Goal: Information Seeking & Learning: Compare options

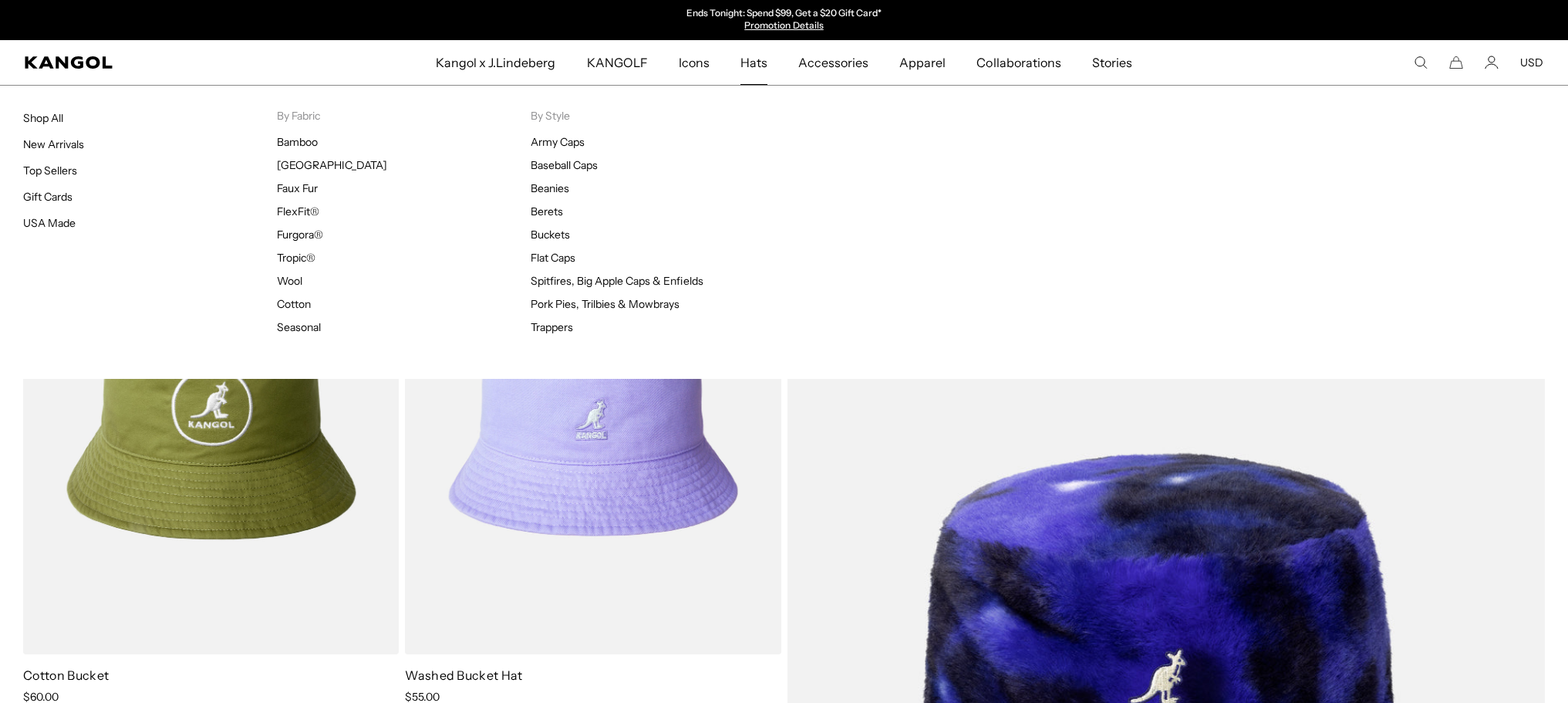
click at [758, 71] on span "Hats" at bounding box center [753, 63] width 27 height 45
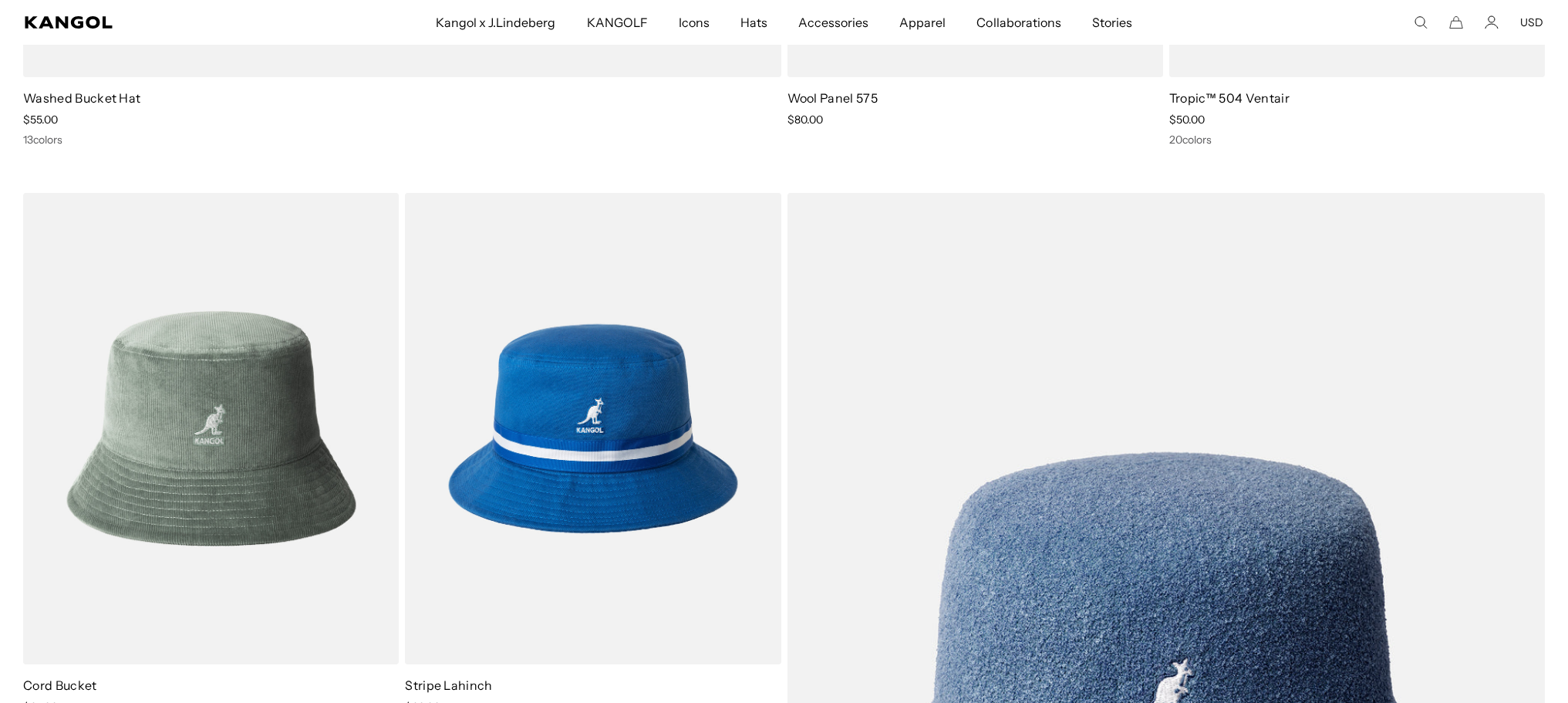
scroll to position [6870, 0]
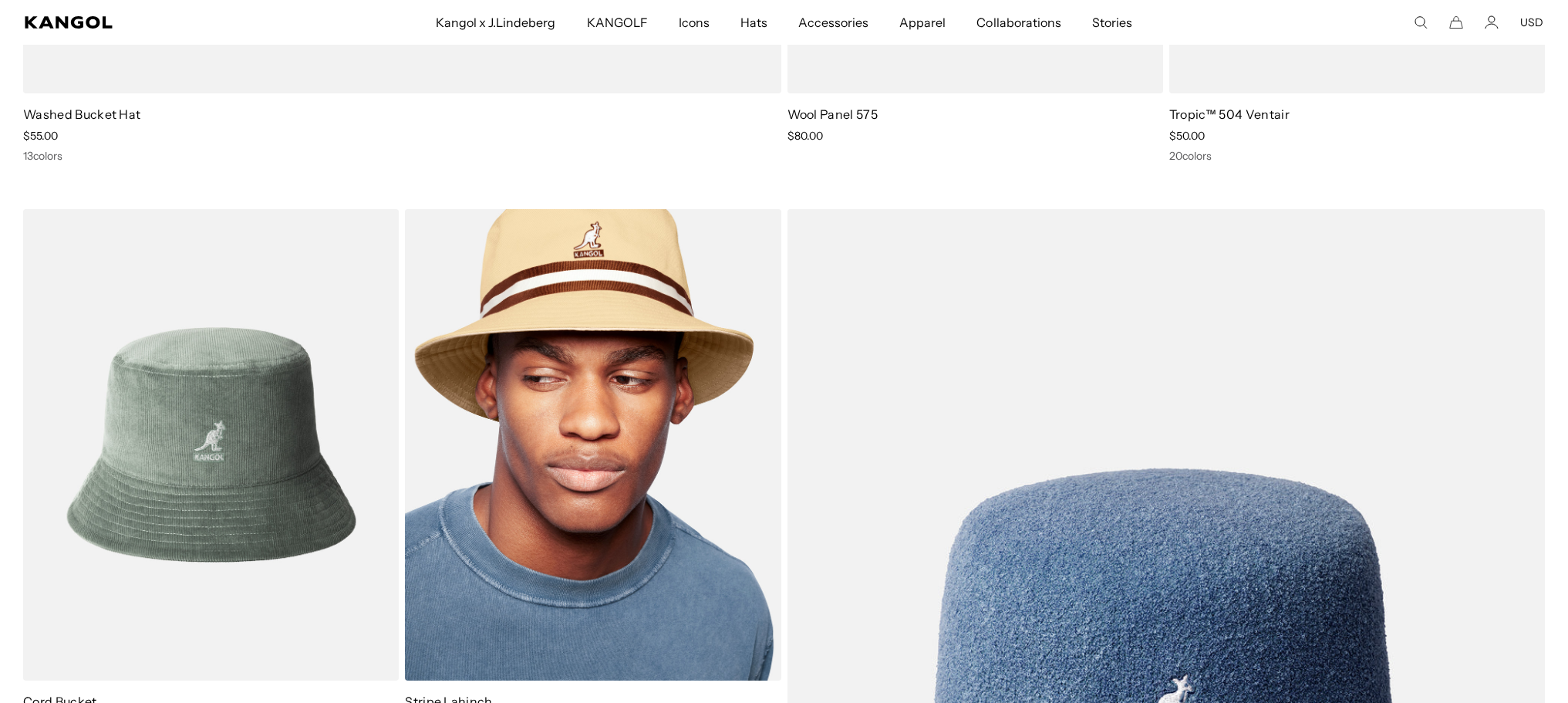
click at [596, 327] on img at bounding box center [593, 445] width 376 height 473
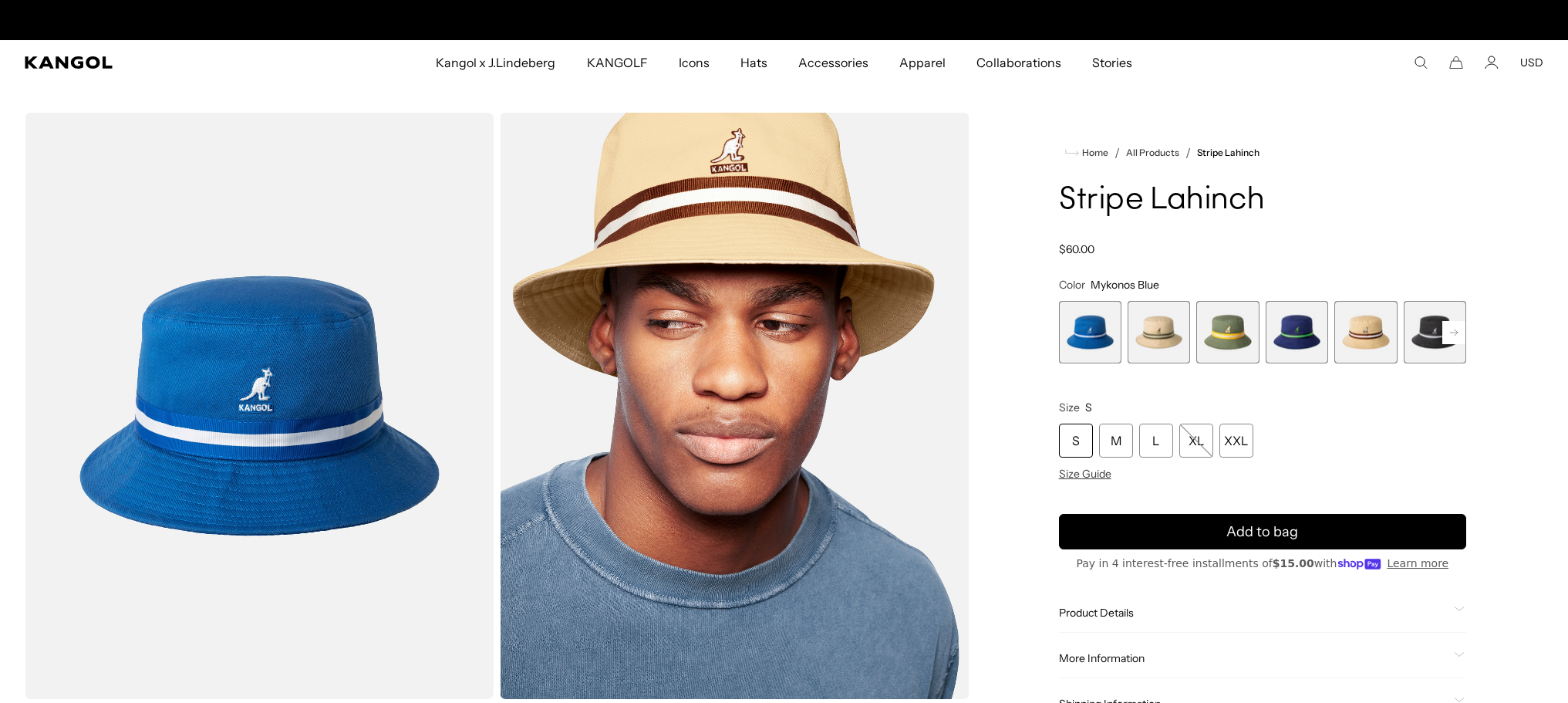
scroll to position [0, 318]
click at [1370, 341] on span "5 of 9" at bounding box center [1365, 333] width 63 height 63
click at [1306, 342] on span "4 of 9" at bounding box center [1297, 333] width 63 height 63
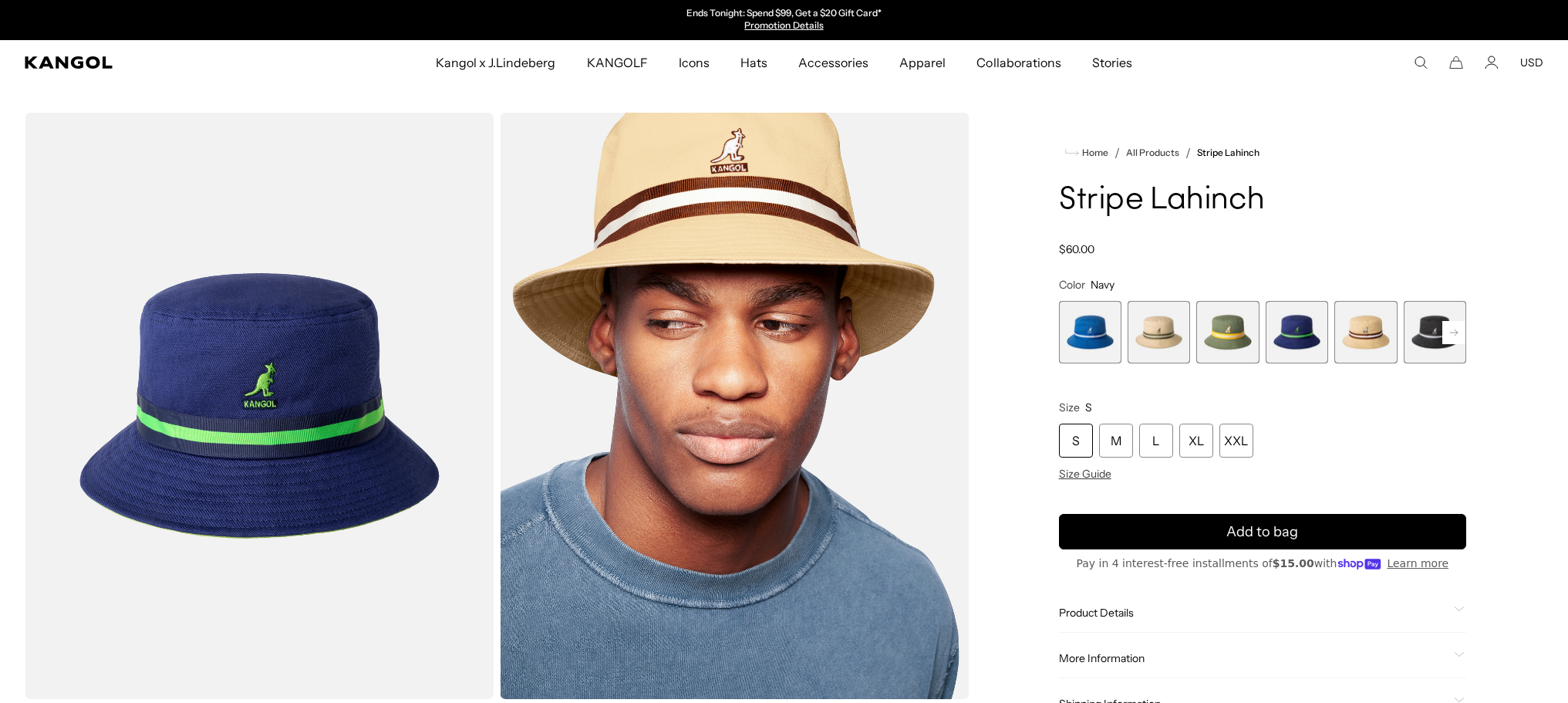
click at [1239, 343] on span "3 of 9" at bounding box center [1227, 333] width 63 height 63
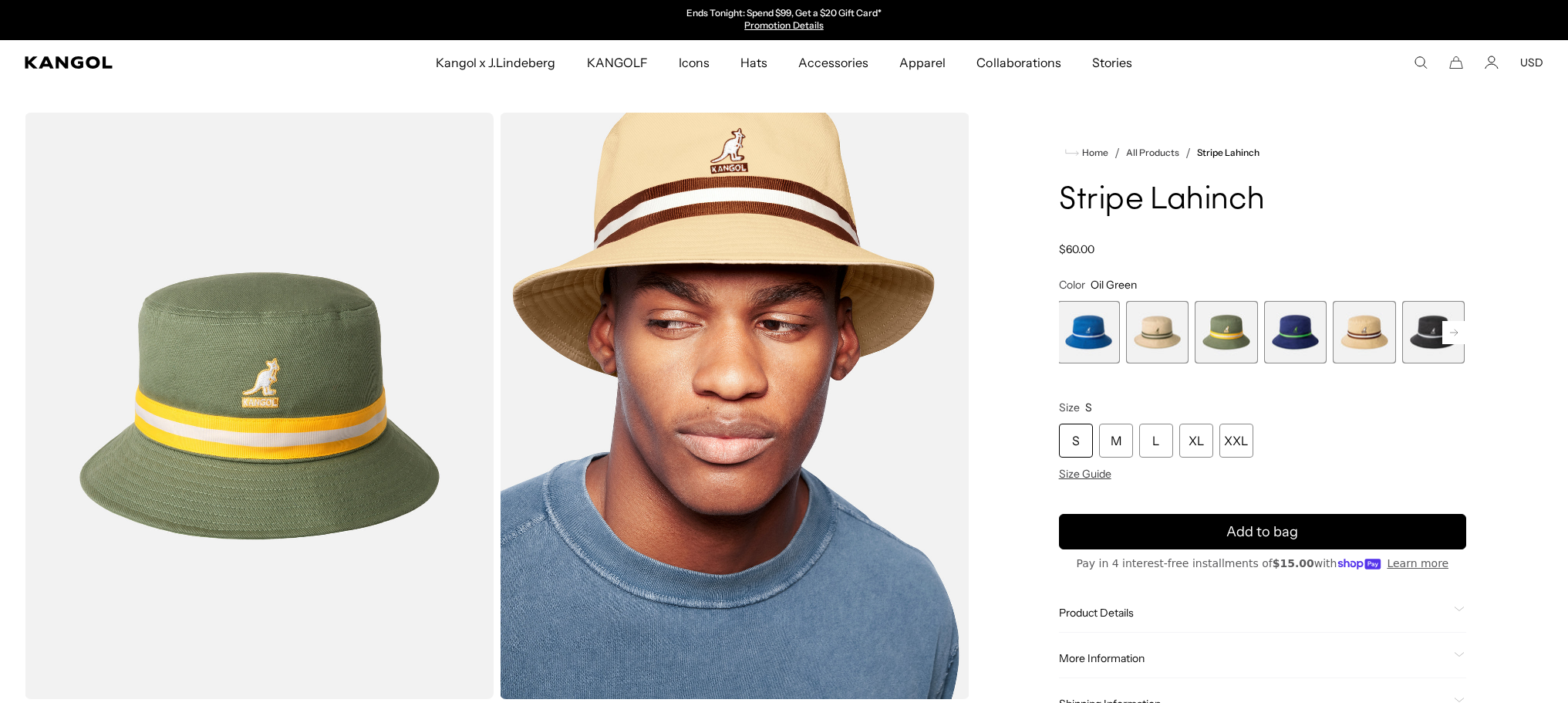
click at [1158, 340] on span "2 of 9" at bounding box center [1157, 333] width 63 height 63
click at [1162, 340] on span "2 of 9" at bounding box center [1159, 333] width 63 height 63
click at [1096, 346] on span "1 of 9" at bounding box center [1090, 333] width 63 height 63
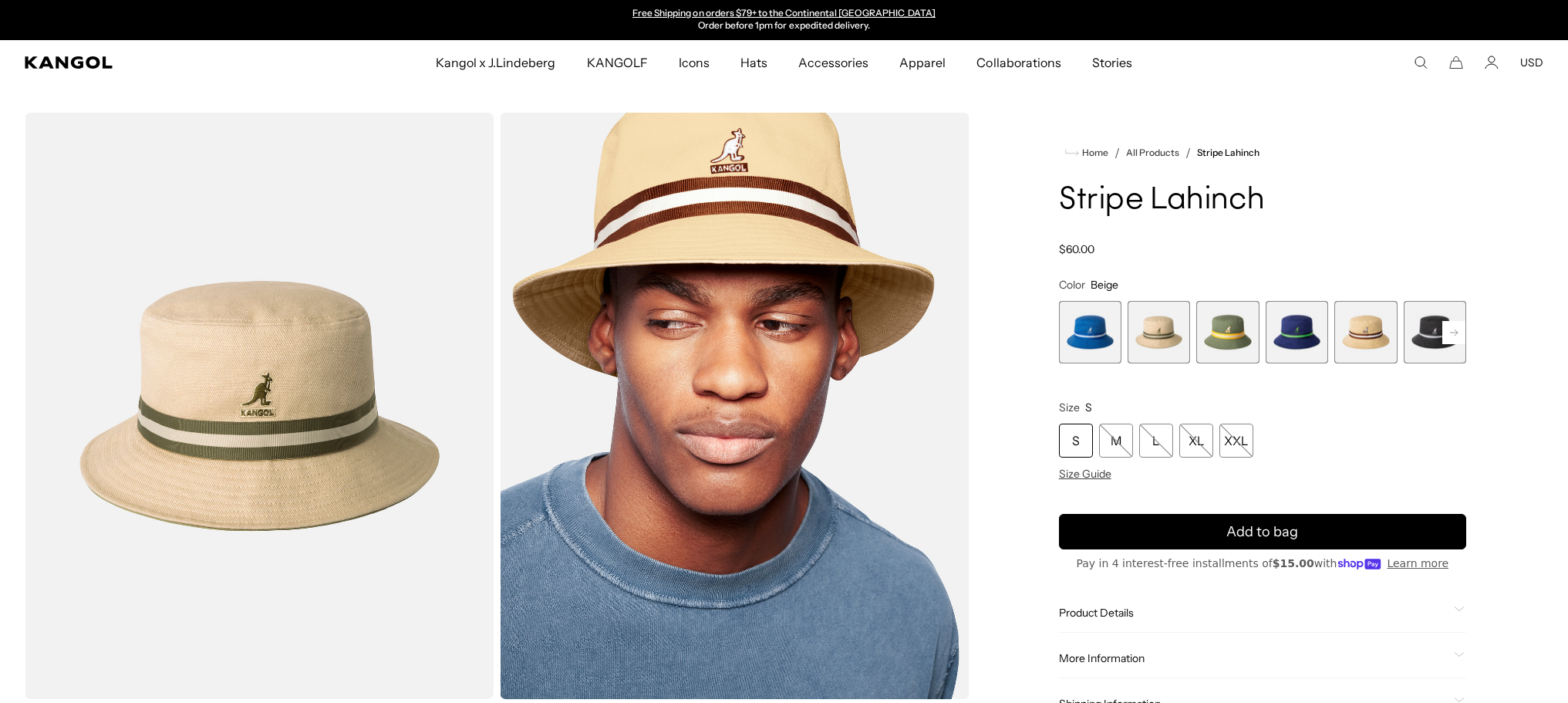
click at [1422, 61] on icon "Search here" at bounding box center [1421, 62] width 14 height 14
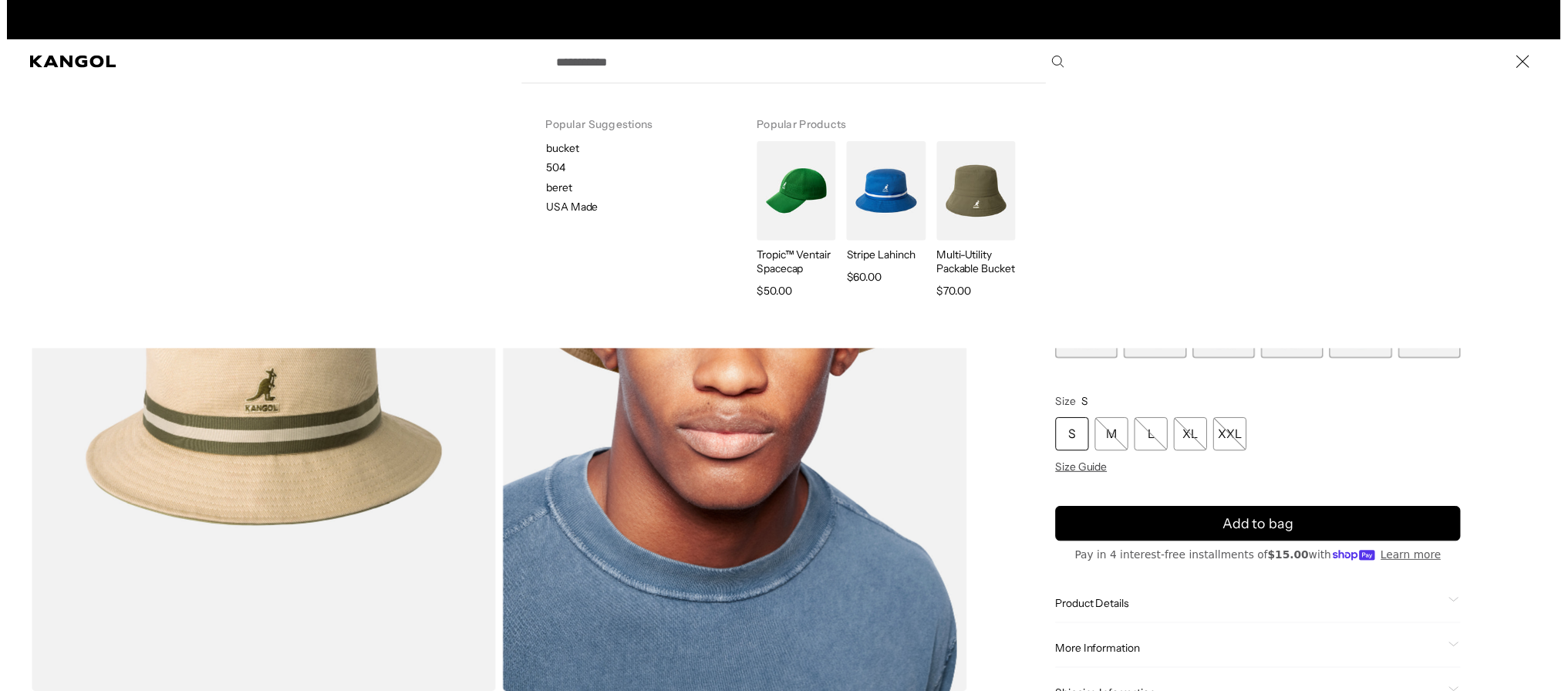
scroll to position [0, 0]
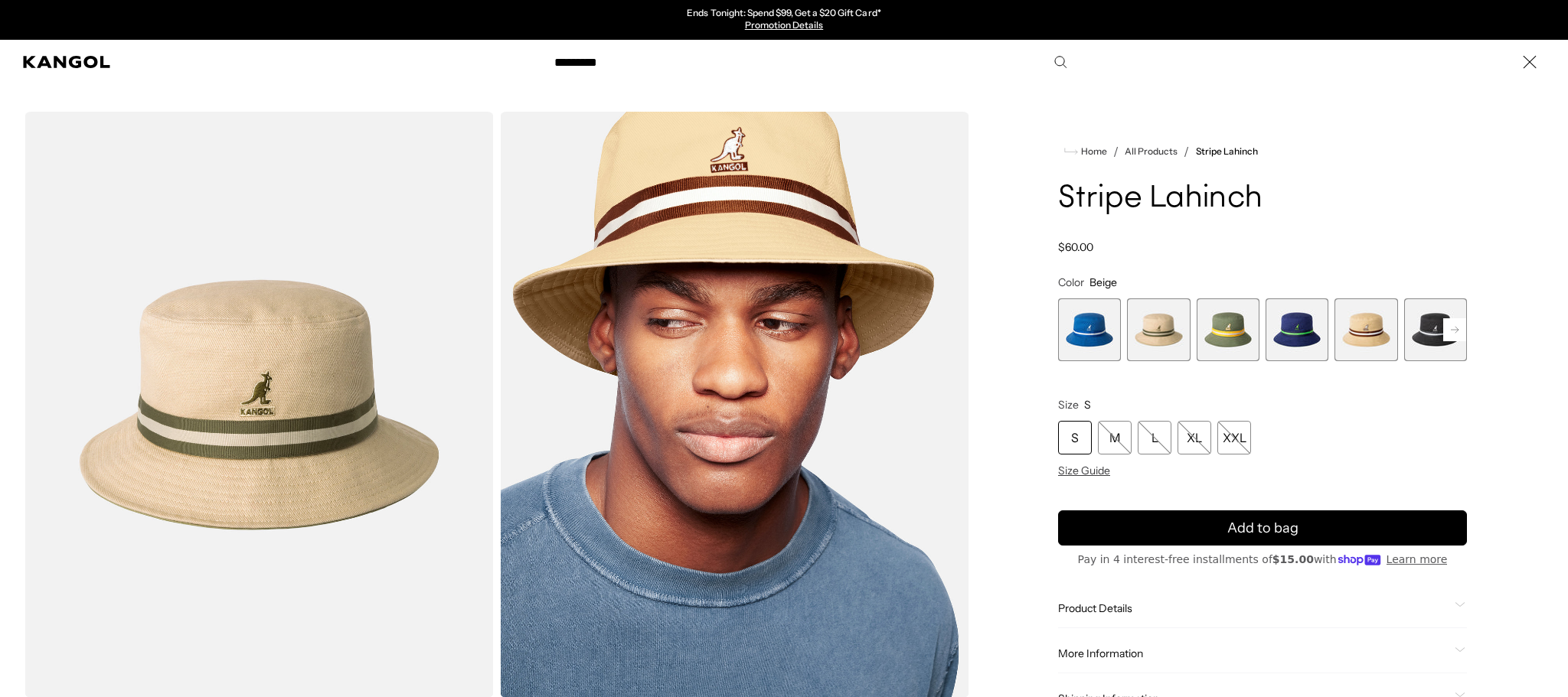
type input "*********"
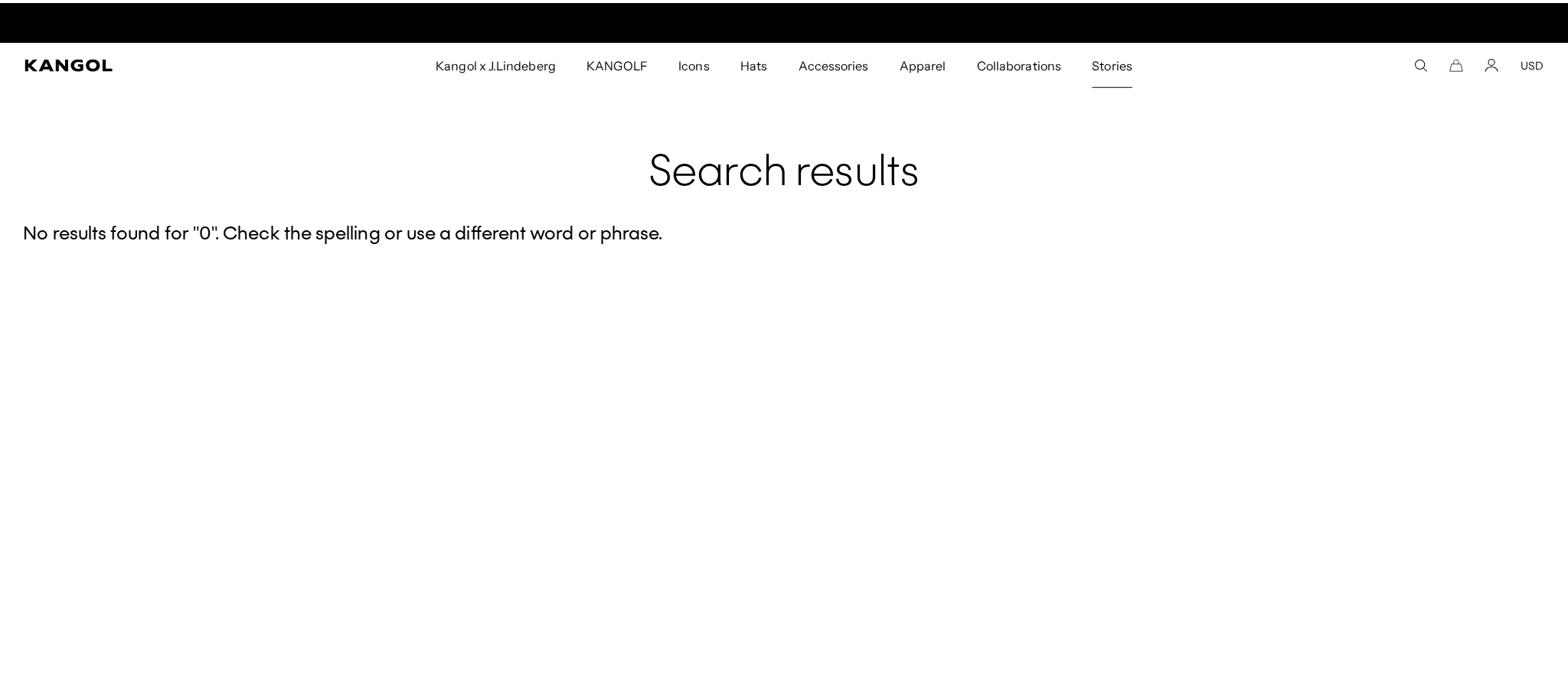
scroll to position [0, 315]
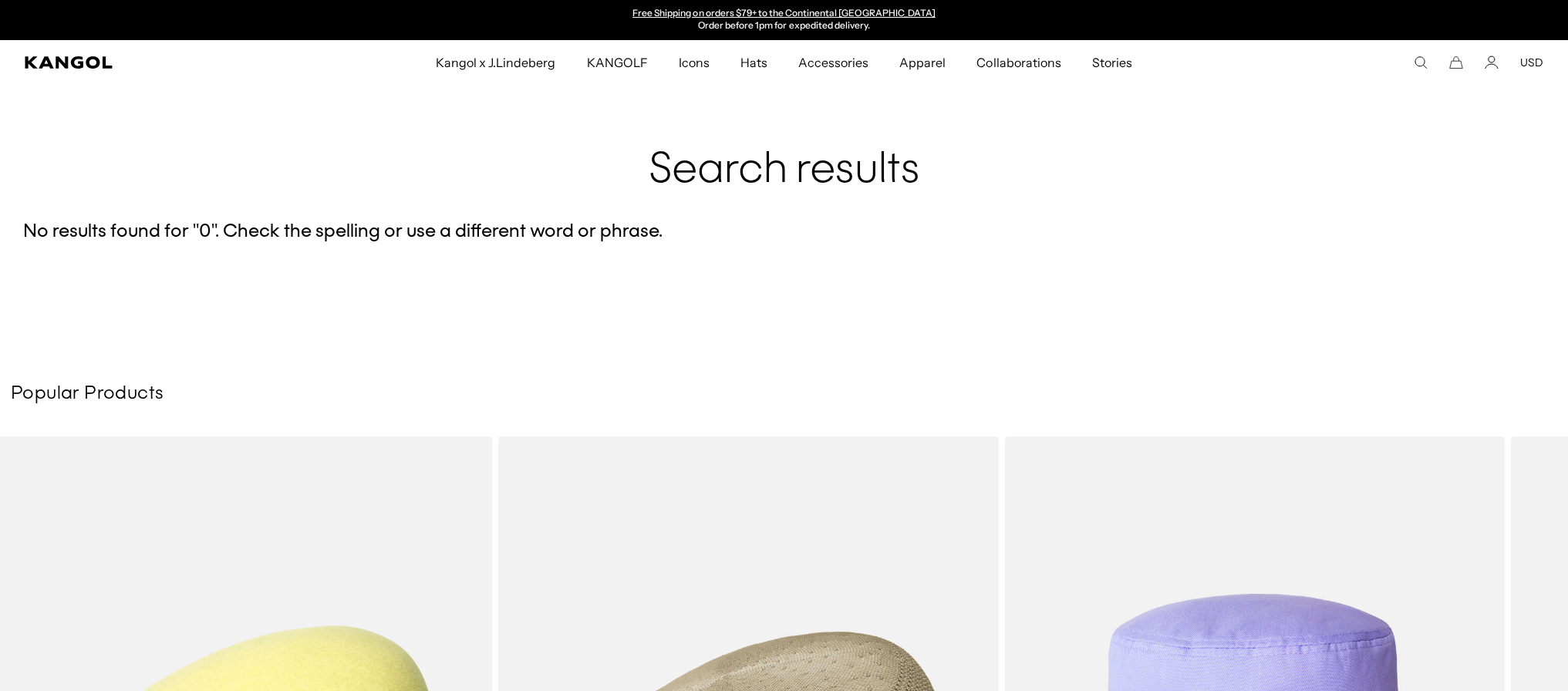
click at [1427, 58] on icon "Search here" at bounding box center [1421, 62] width 14 height 14
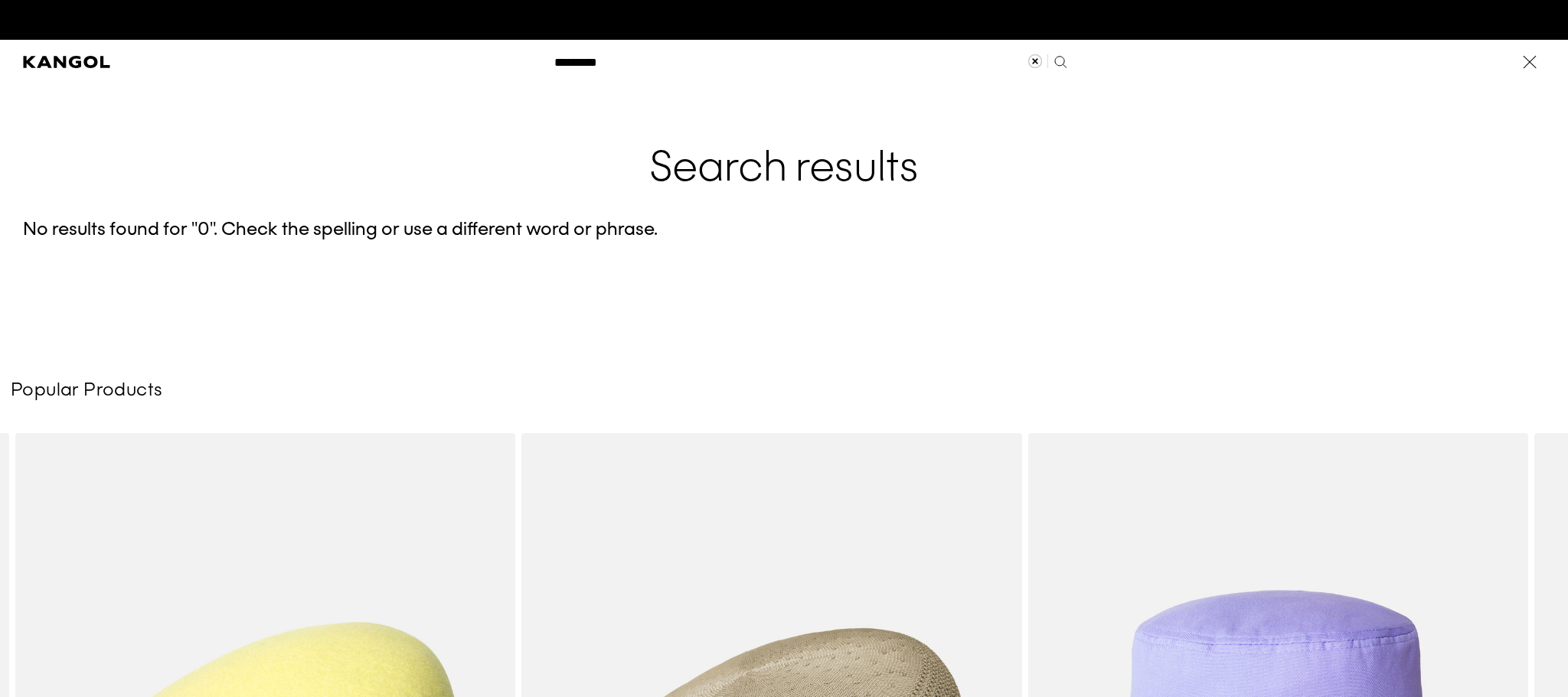
scroll to position [0, 0]
click at [1028, 56] on use "Clear search term" at bounding box center [1034, 60] width 14 height 14
type input "******"
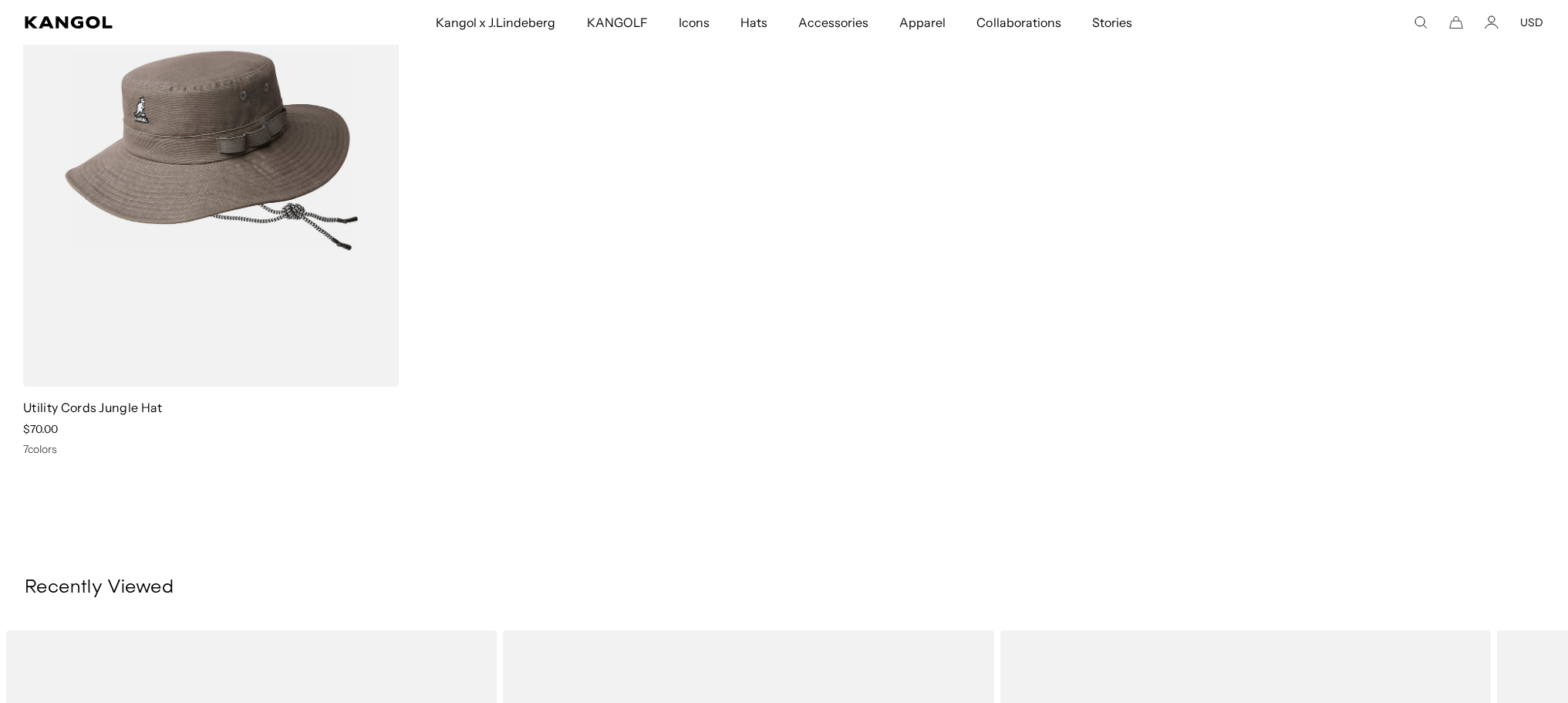
scroll to position [0, 318]
click at [273, 207] on img at bounding box center [211, 150] width 376 height 473
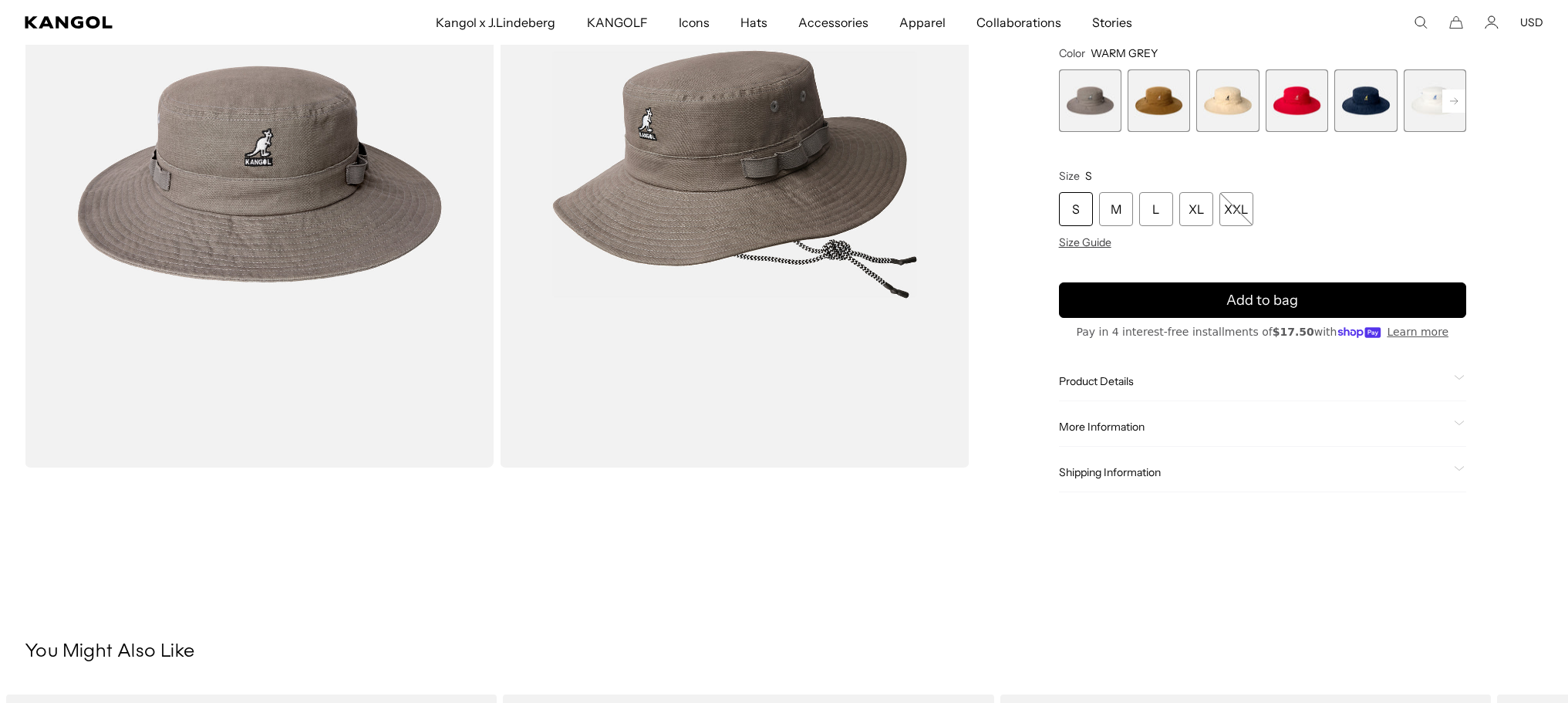
click at [1451, 100] on rect at bounding box center [1454, 100] width 23 height 23
click at [1456, 97] on span "7 of 7" at bounding box center [1435, 100] width 63 height 63
click at [1428, 96] on span "7 of 7" at bounding box center [1435, 100] width 63 height 63
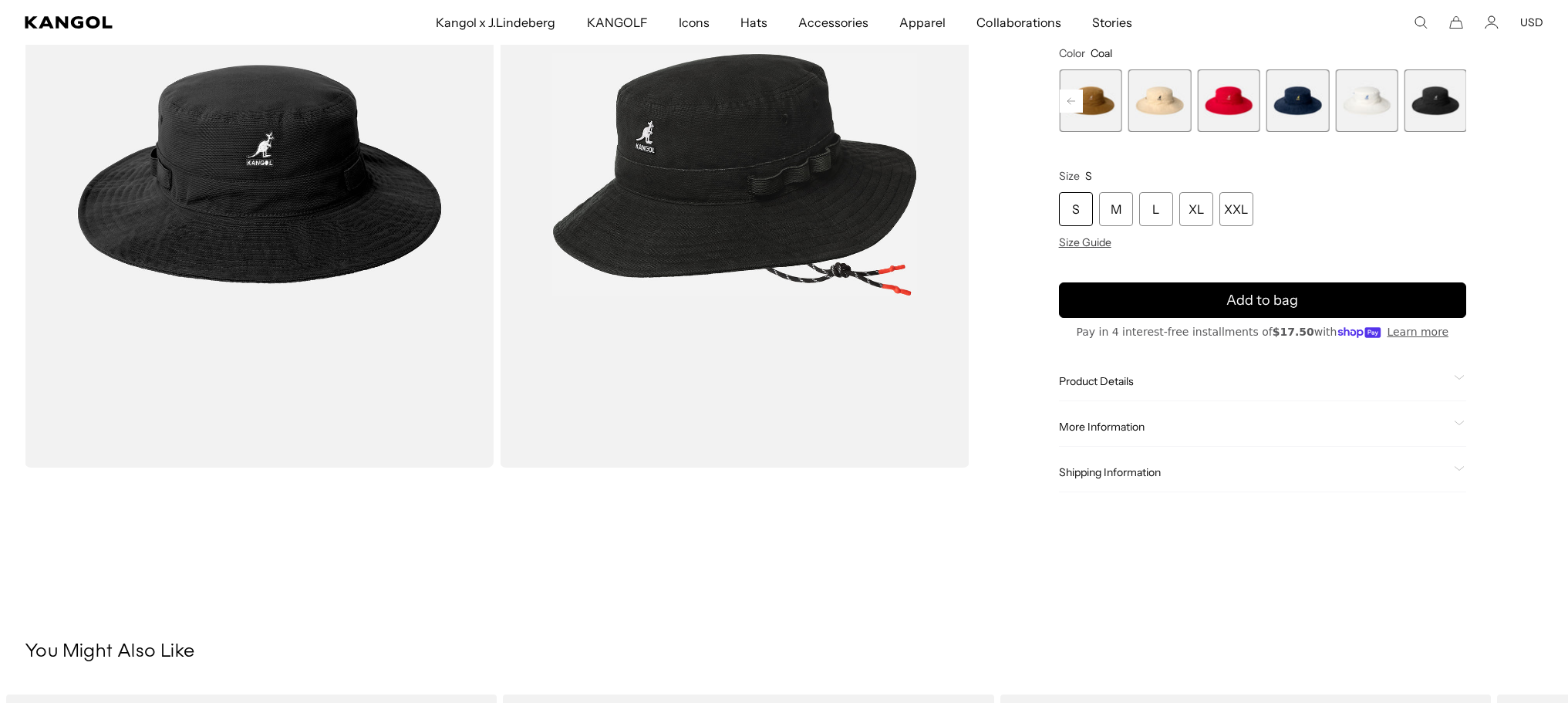
click at [1100, 93] on span "2 of 7" at bounding box center [1091, 100] width 63 height 63
click at [1105, 98] on span "2 of 7" at bounding box center [1090, 100] width 63 height 63
click at [1105, 113] on span "2 of 7" at bounding box center [1090, 100] width 63 height 63
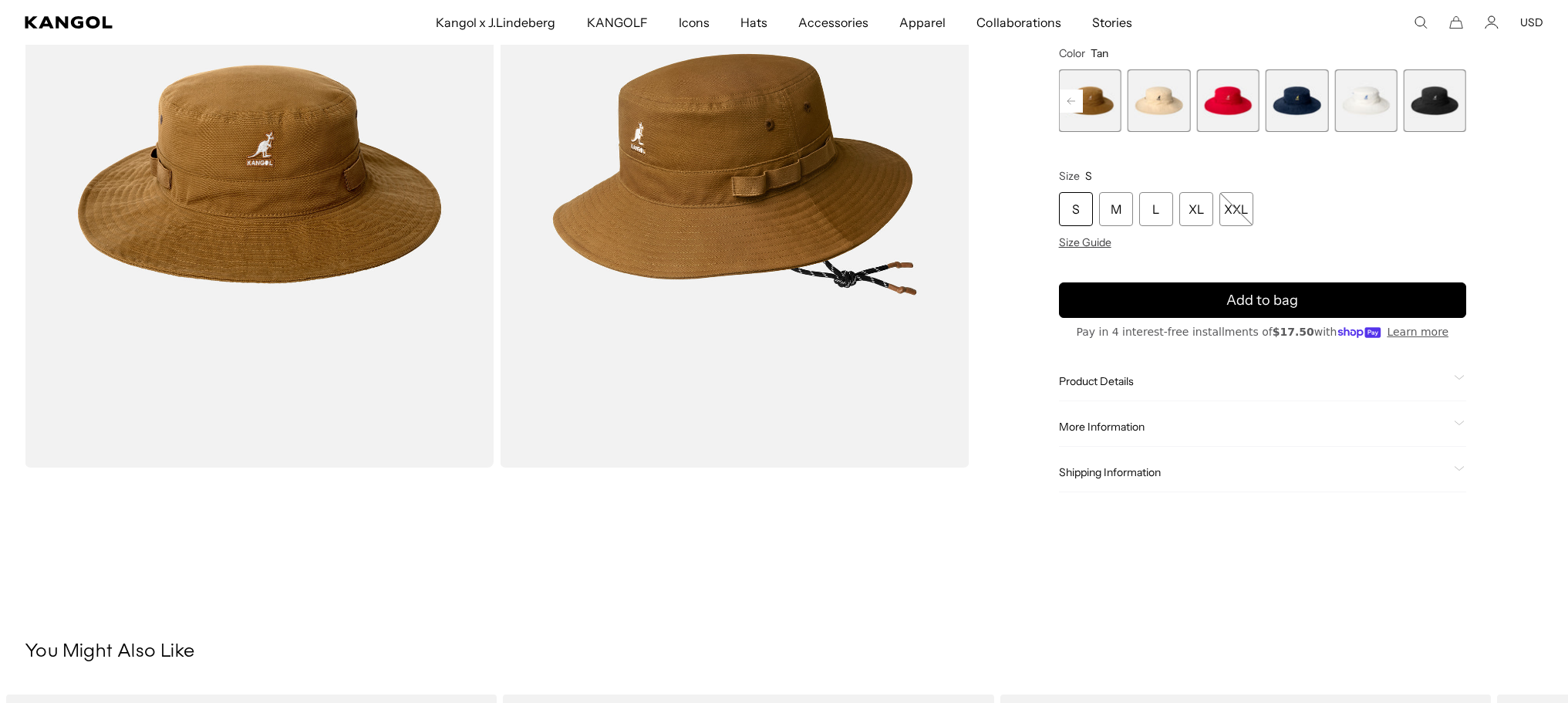
click at [1167, 111] on span "3 of 7" at bounding box center [1159, 100] width 63 height 63
click at [1222, 113] on span "4 of 7" at bounding box center [1227, 100] width 63 height 63
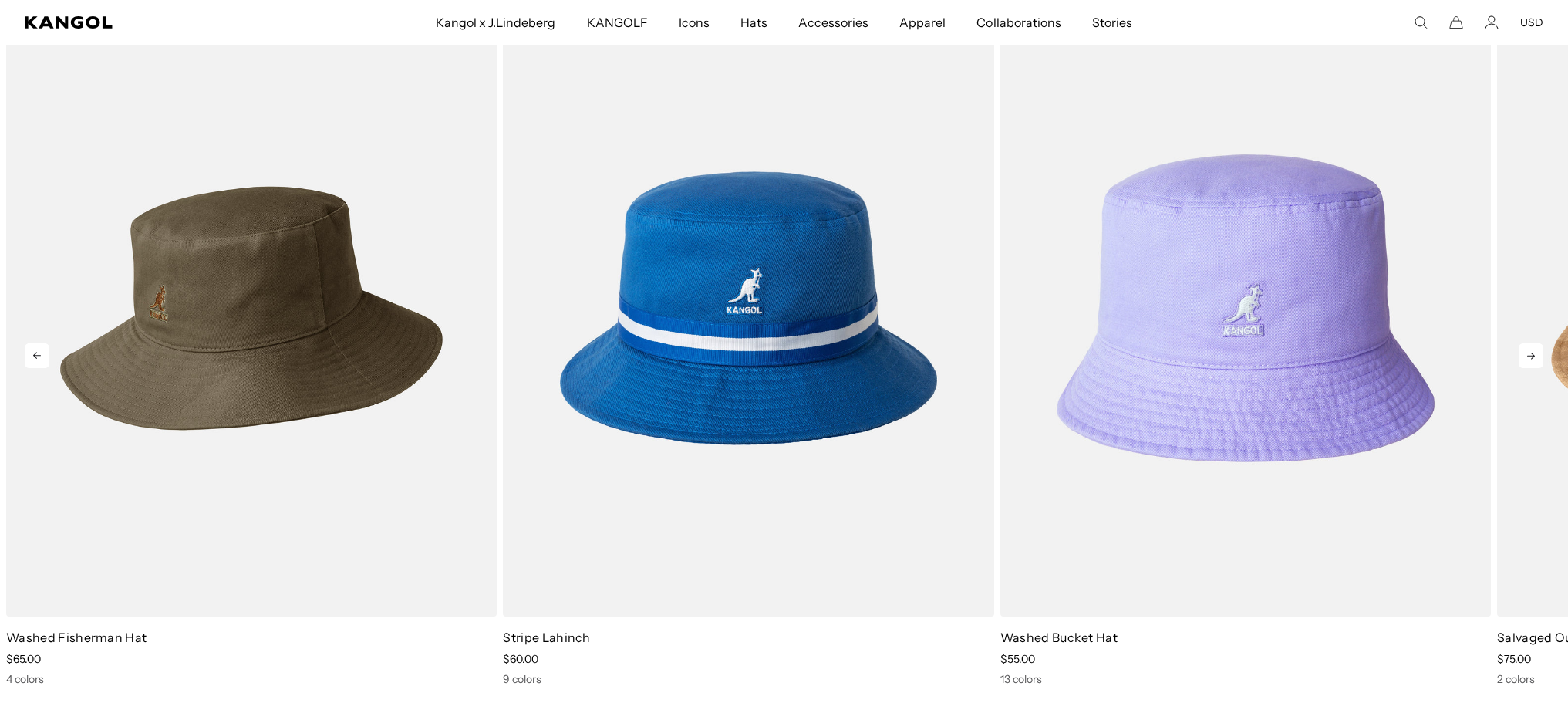
scroll to position [0, 318]
click at [343, 403] on img "1 of 5" at bounding box center [251, 308] width 491 height 616
click at [340, 388] on img "1 of 5" at bounding box center [251, 308] width 491 height 616
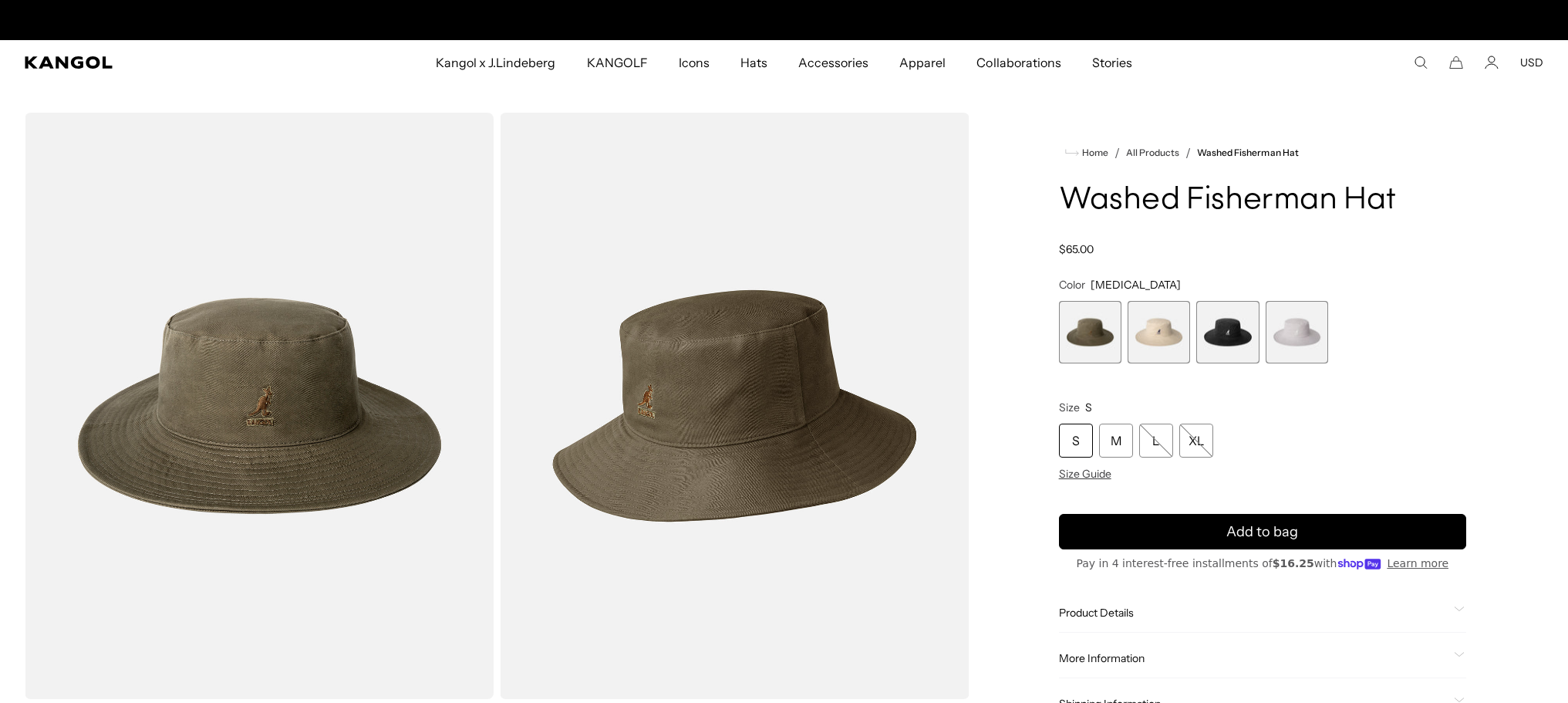
scroll to position [0, 318]
click at [1231, 345] on span "3 of 4" at bounding box center [1227, 333] width 63 height 63
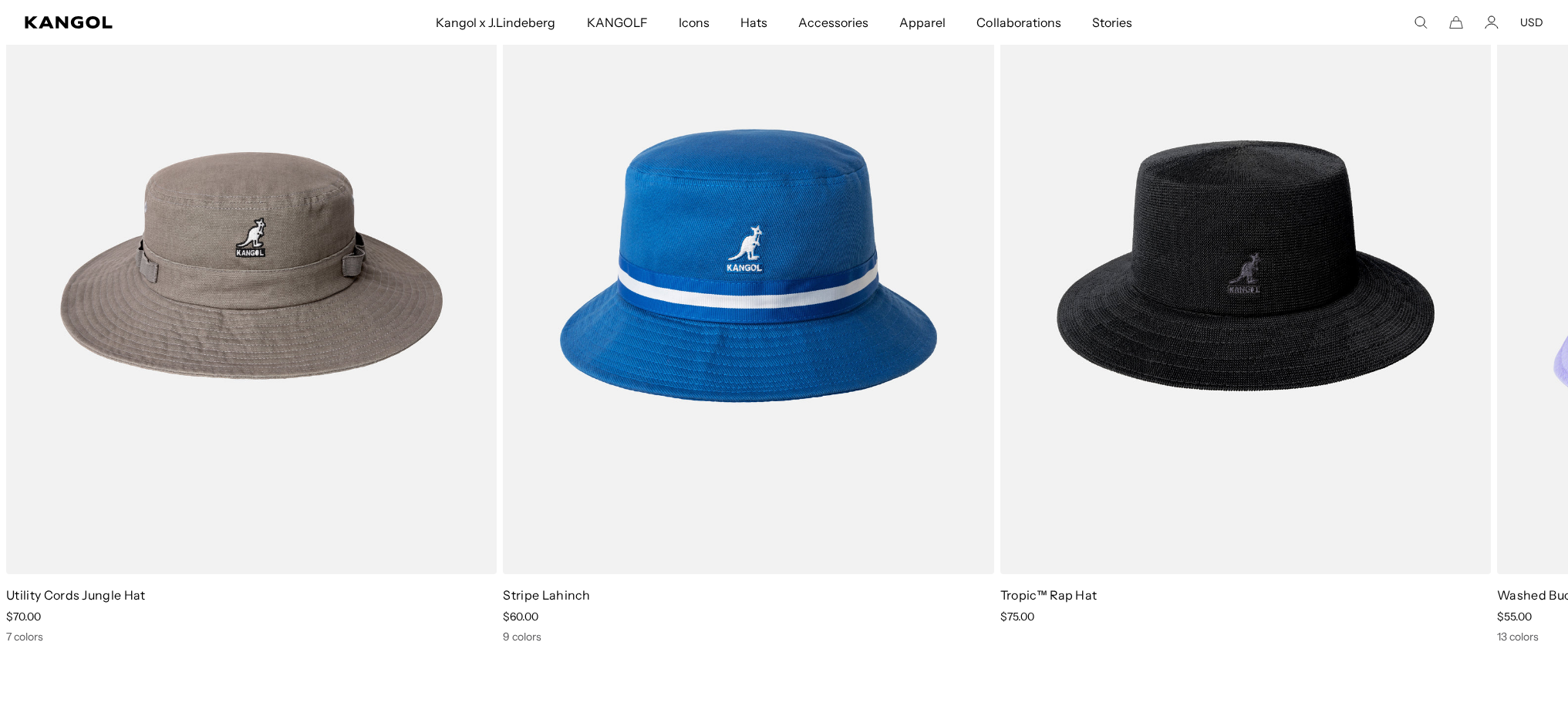
scroll to position [926, 0]
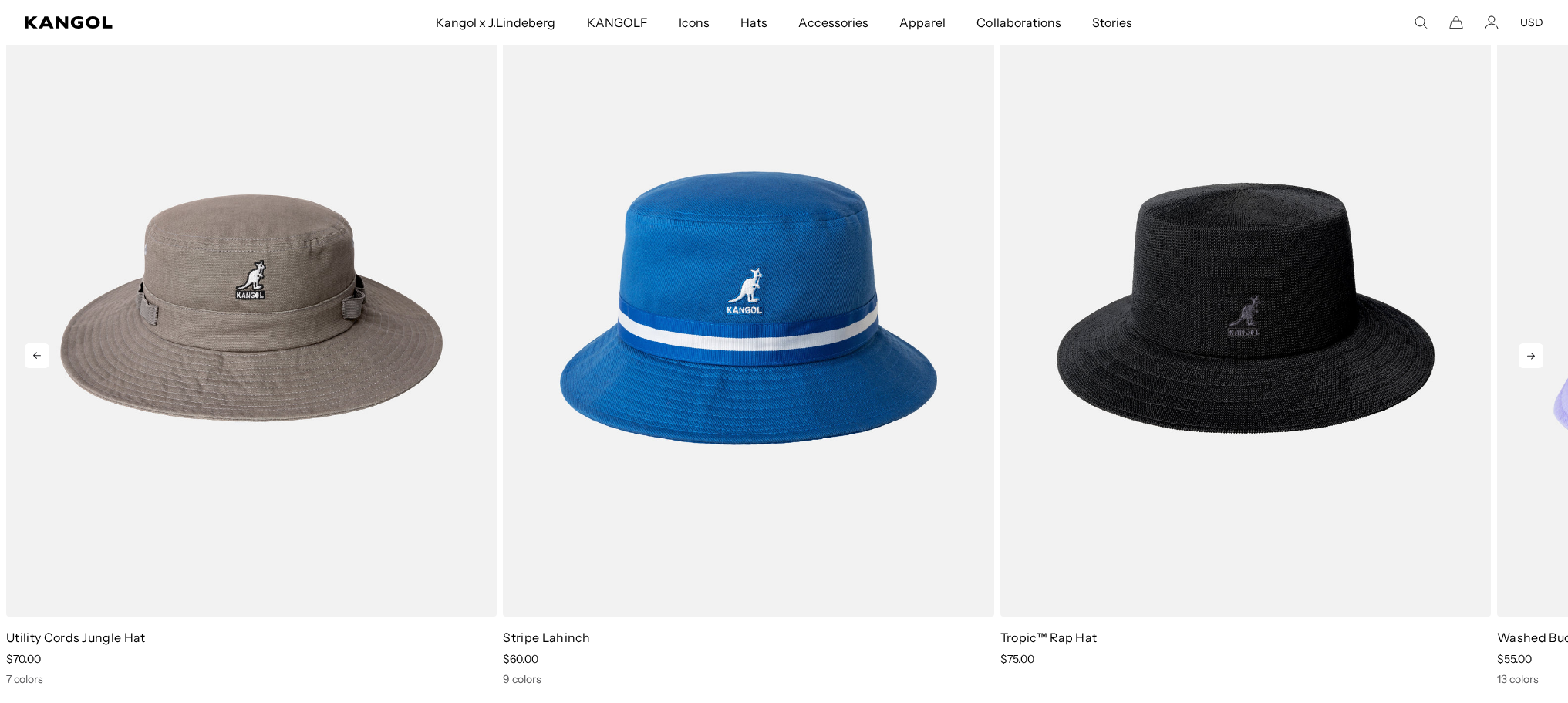
click at [1537, 357] on icon at bounding box center [1530, 356] width 25 height 25
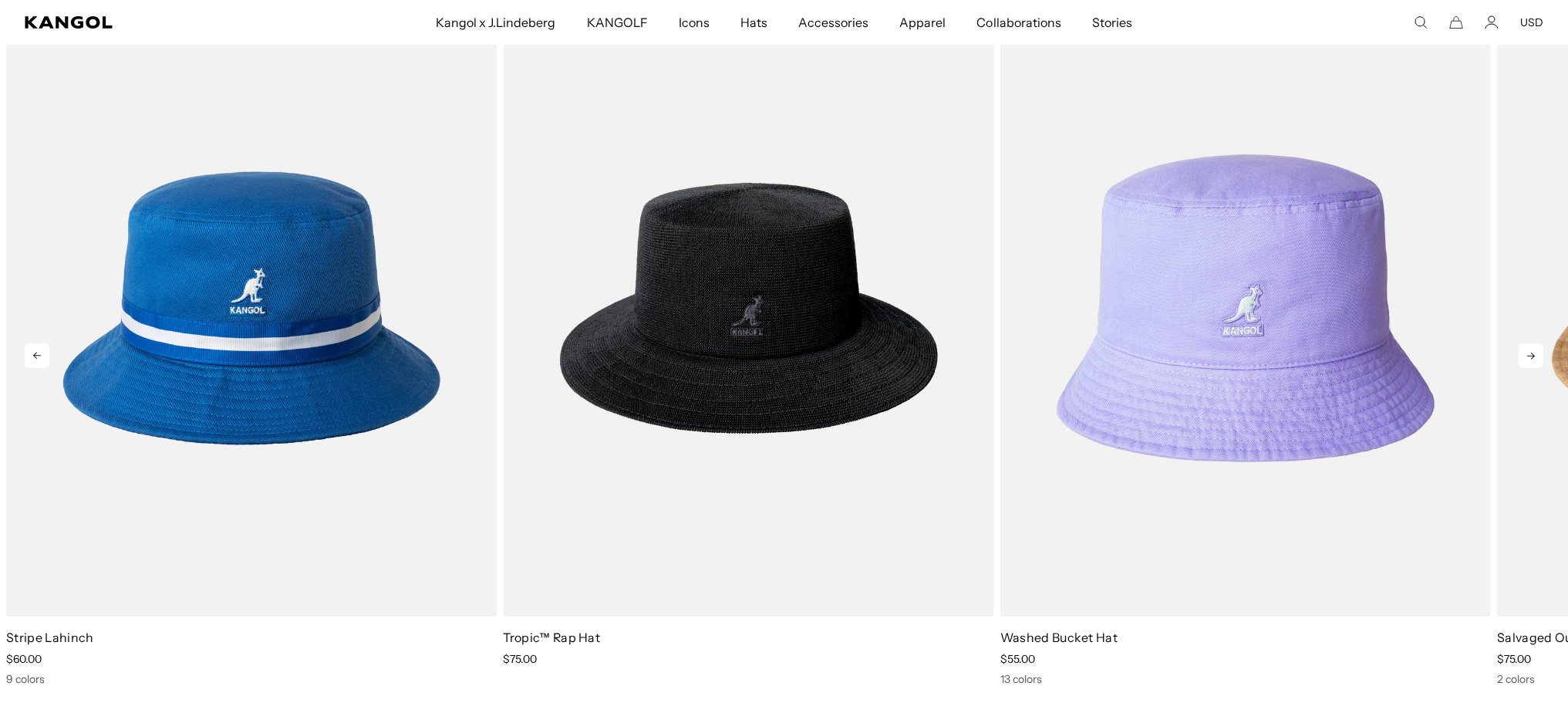
click at [1537, 358] on icon at bounding box center [1530, 356] width 25 height 25
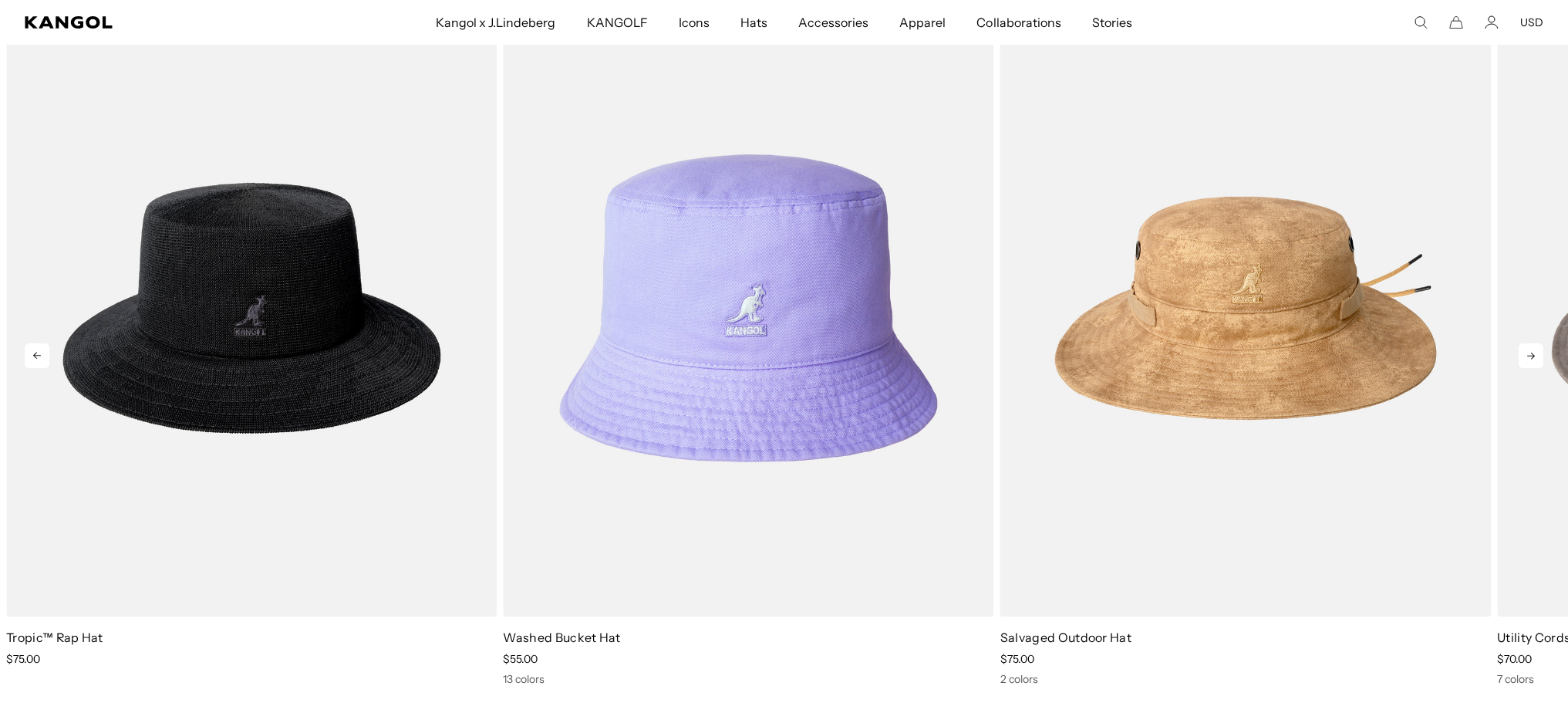
click at [1536, 359] on icon at bounding box center [1530, 356] width 25 height 25
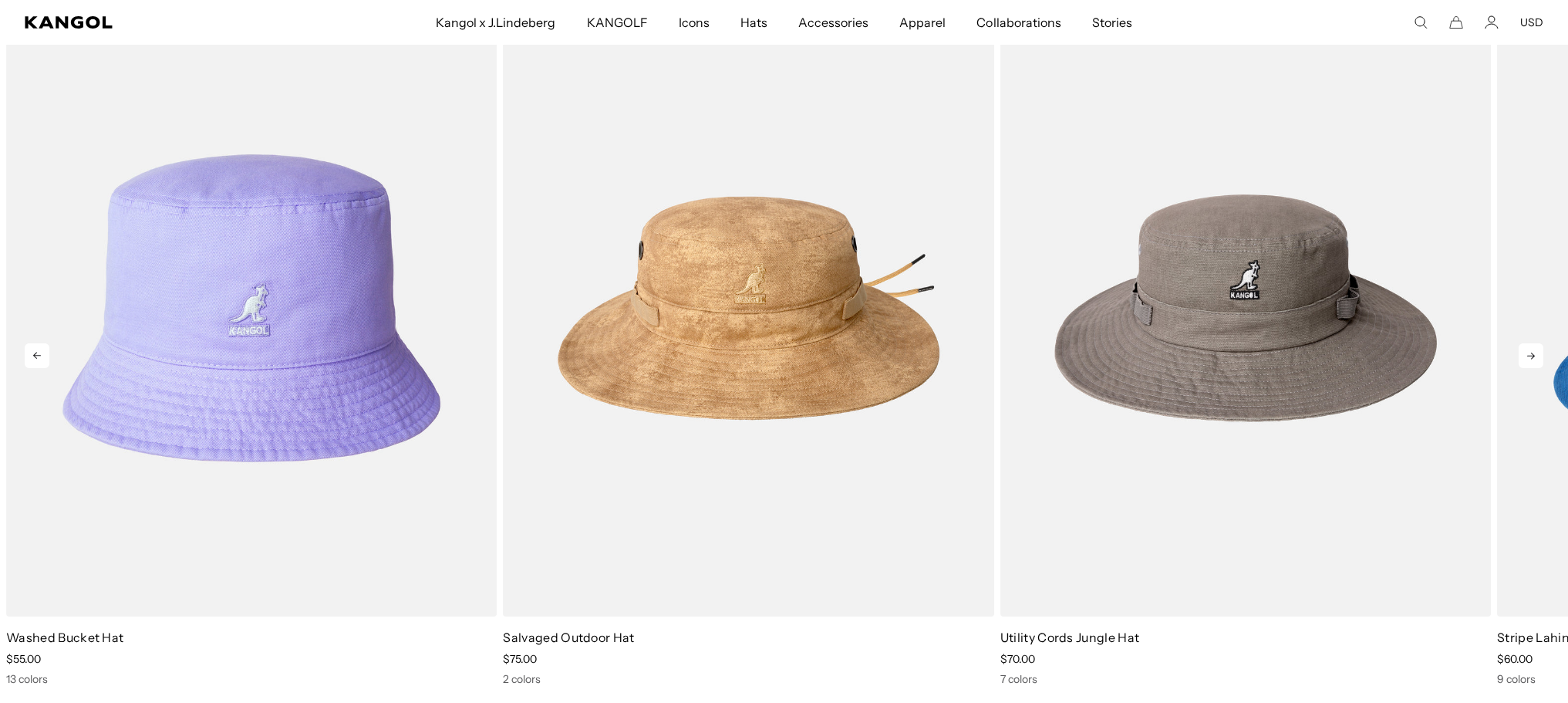
scroll to position [0, 318]
click at [1536, 359] on icon at bounding box center [1530, 356] width 25 height 25
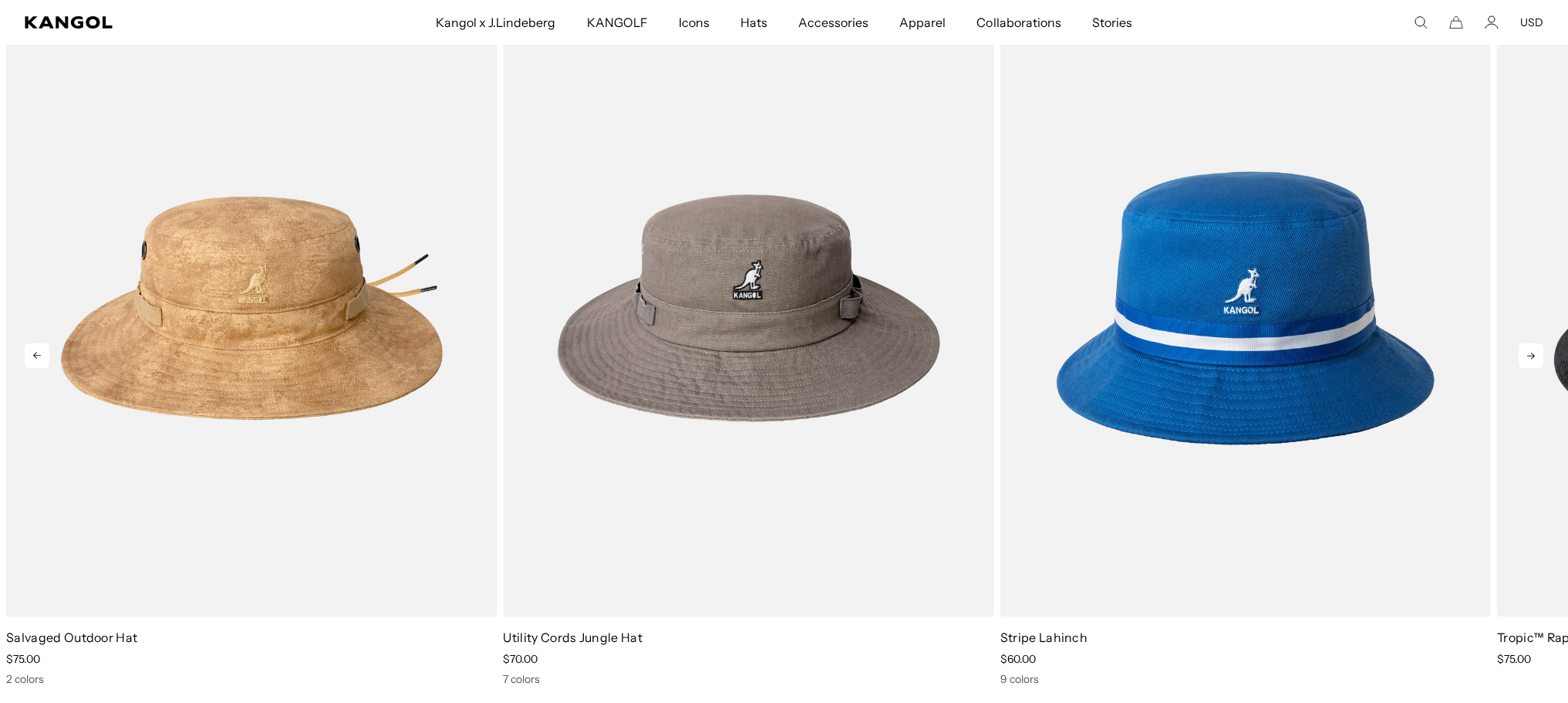
click at [1536, 359] on icon at bounding box center [1530, 356] width 25 height 25
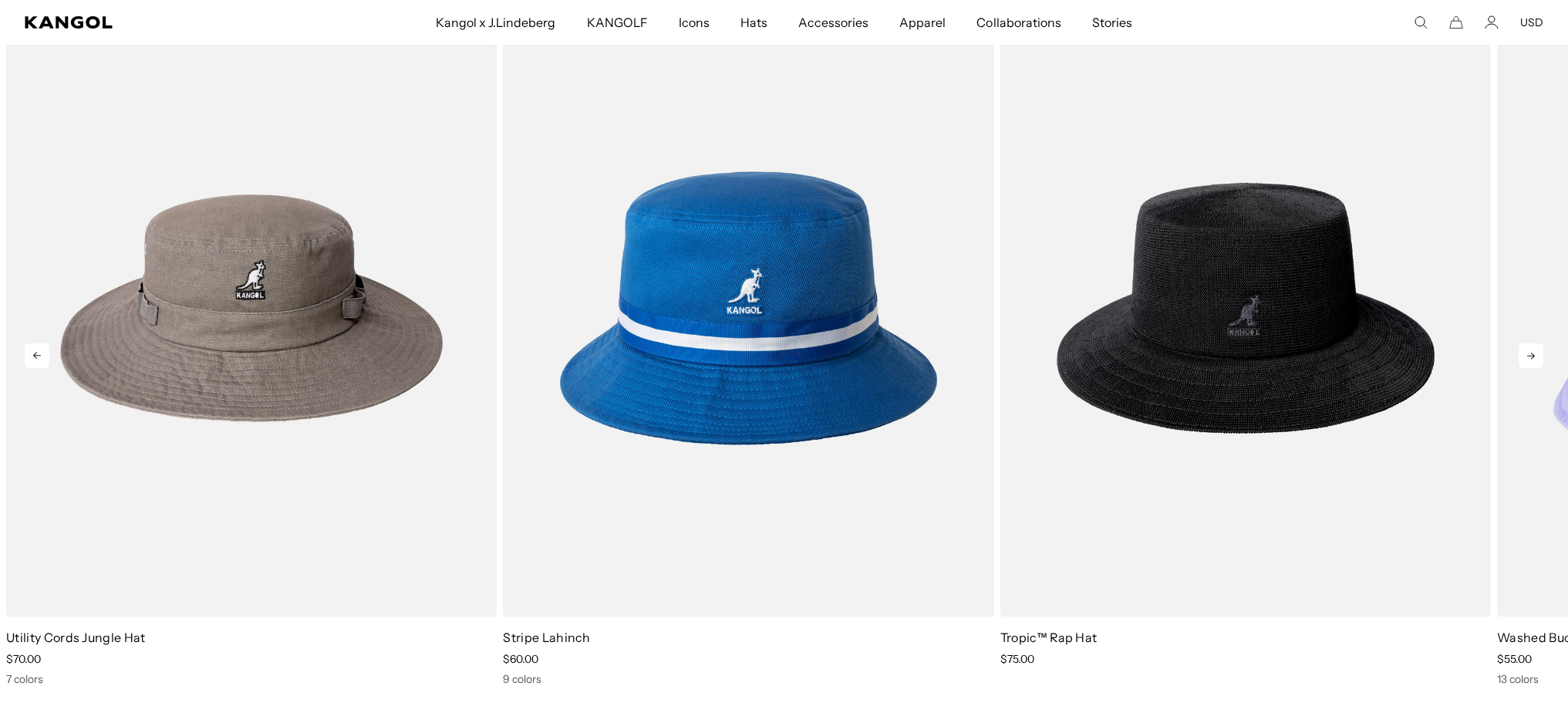
click at [1536, 360] on icon at bounding box center [1530, 356] width 25 height 25
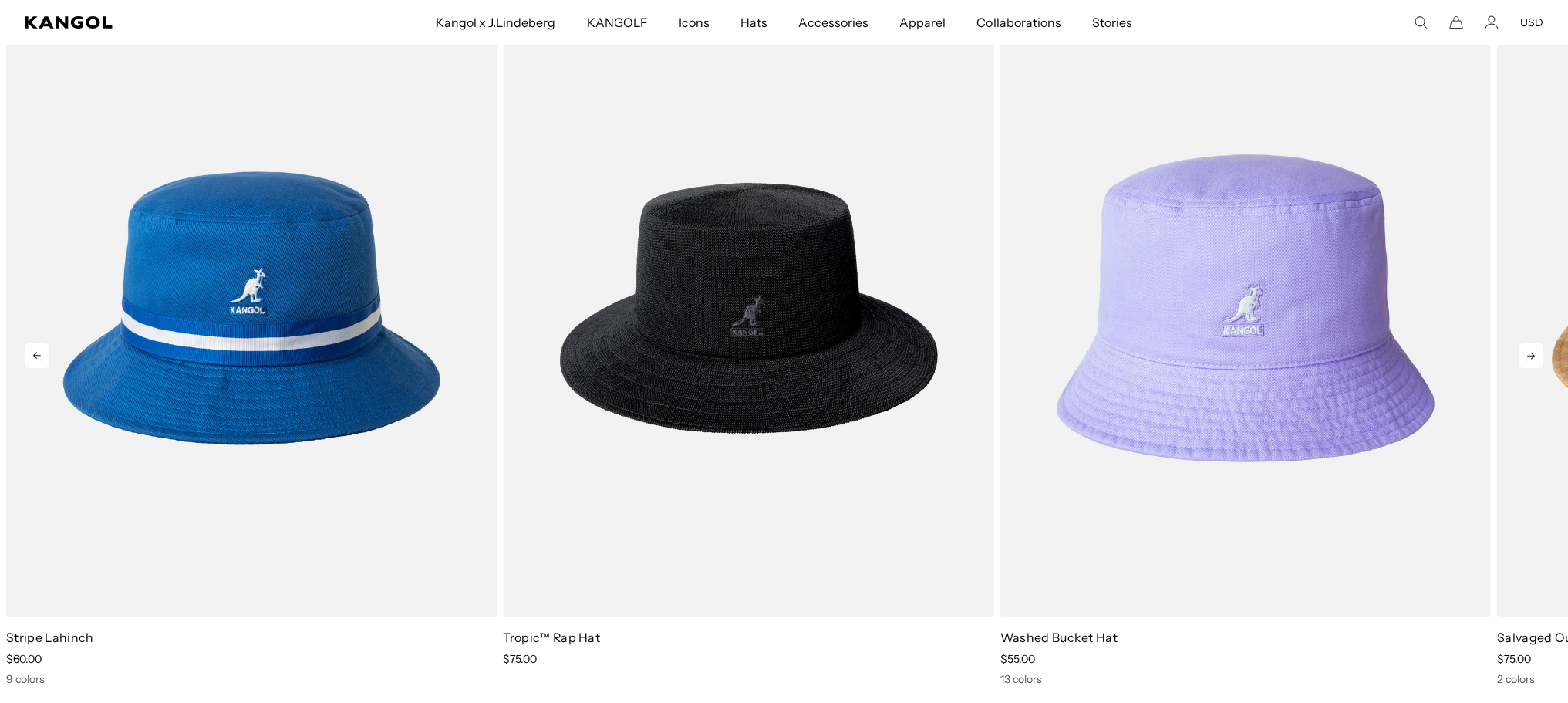
click at [40, 349] on icon at bounding box center [37, 356] width 25 height 25
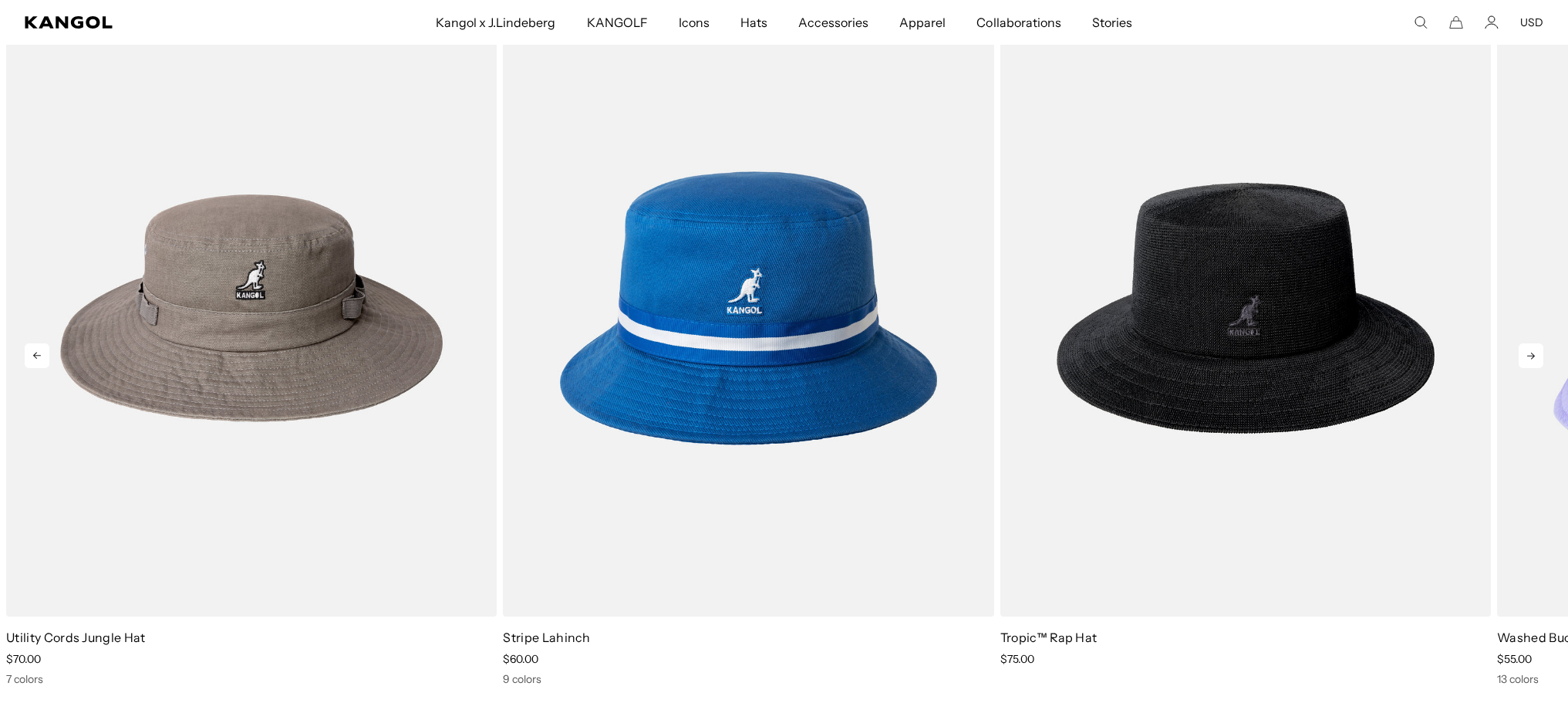
scroll to position [0, 0]
click at [36, 354] on icon at bounding box center [37, 356] width 25 height 25
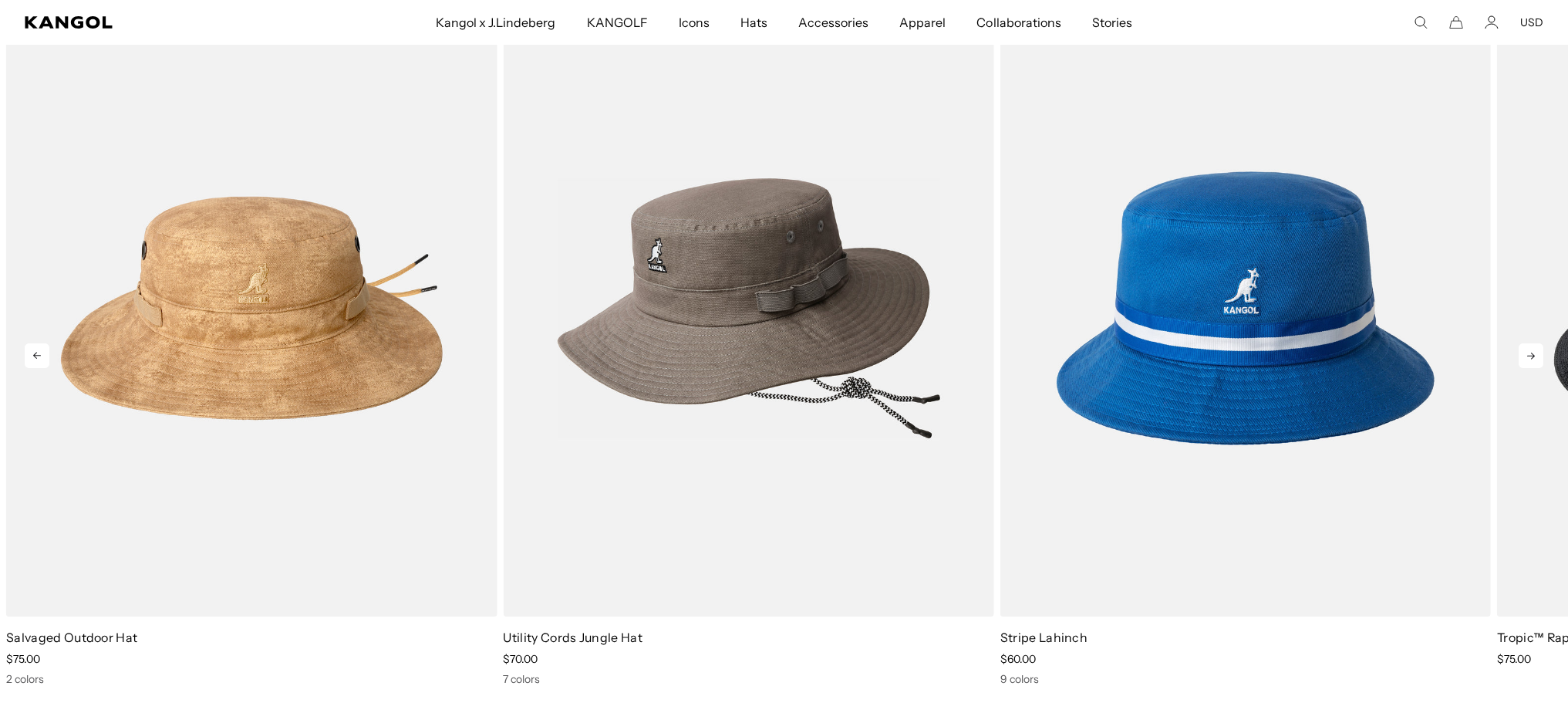
click at [695, 359] on img "1 of 5" at bounding box center [748, 308] width 491 height 616
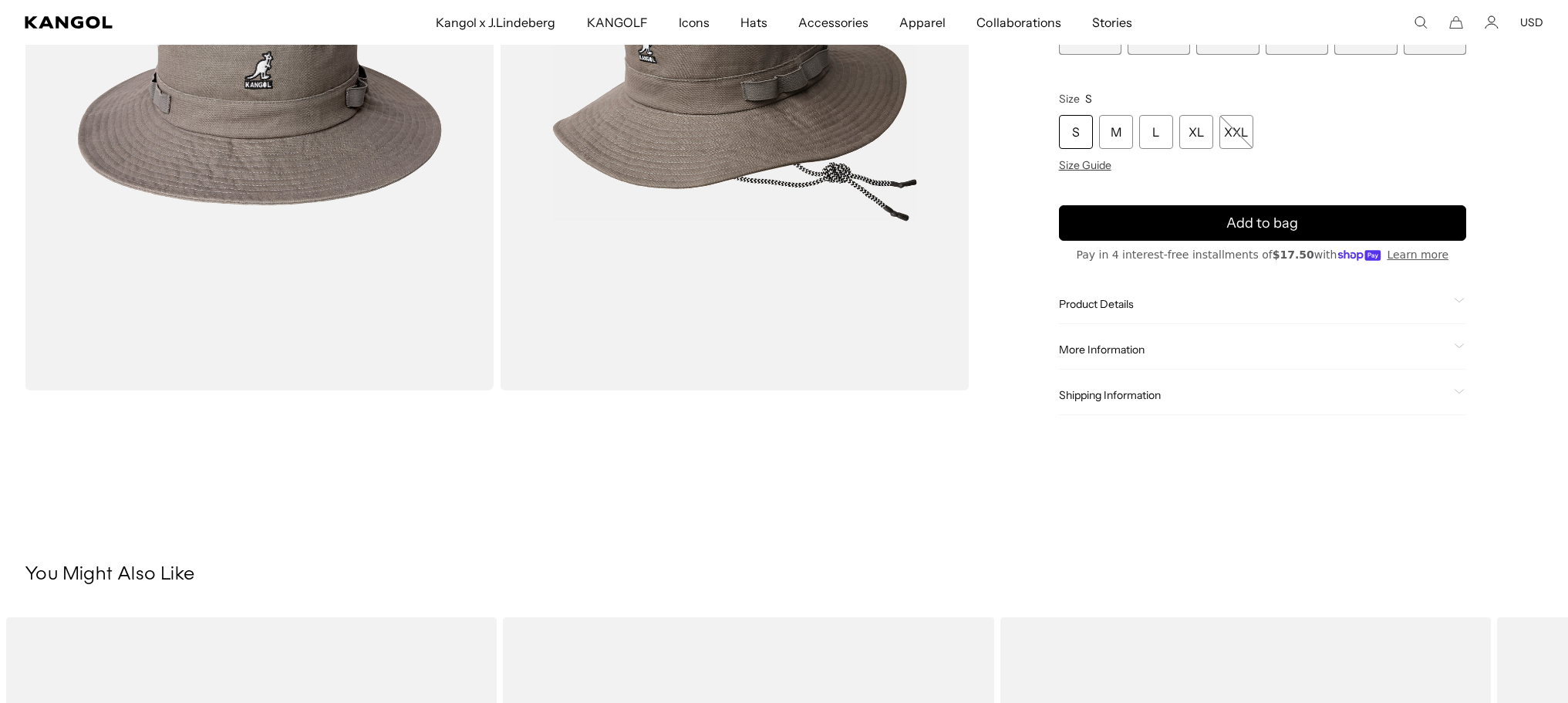
click at [1122, 303] on span "Product Details" at bounding box center [1253, 304] width 389 height 14
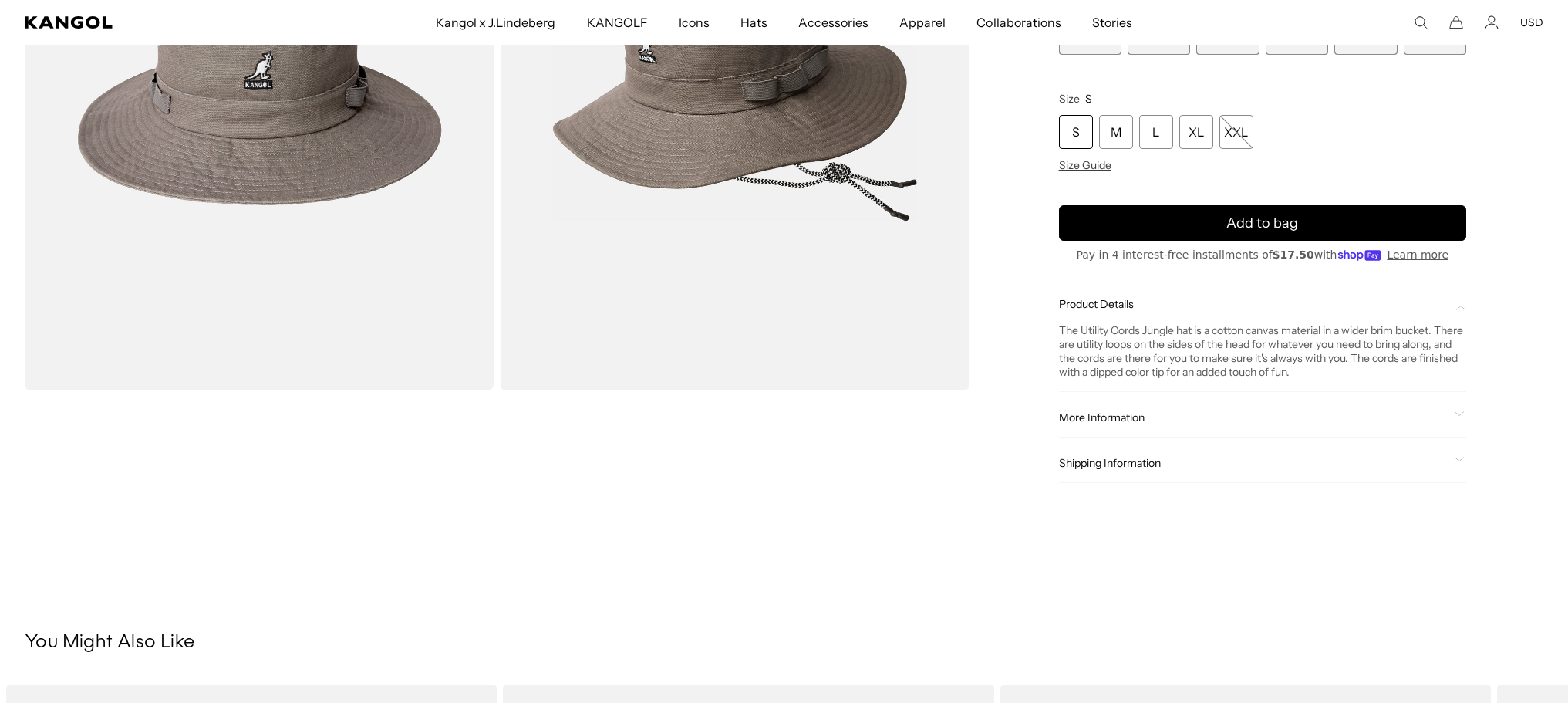
scroll to position [0, 318]
click at [1111, 416] on span "More Information" at bounding box center [1253, 417] width 389 height 14
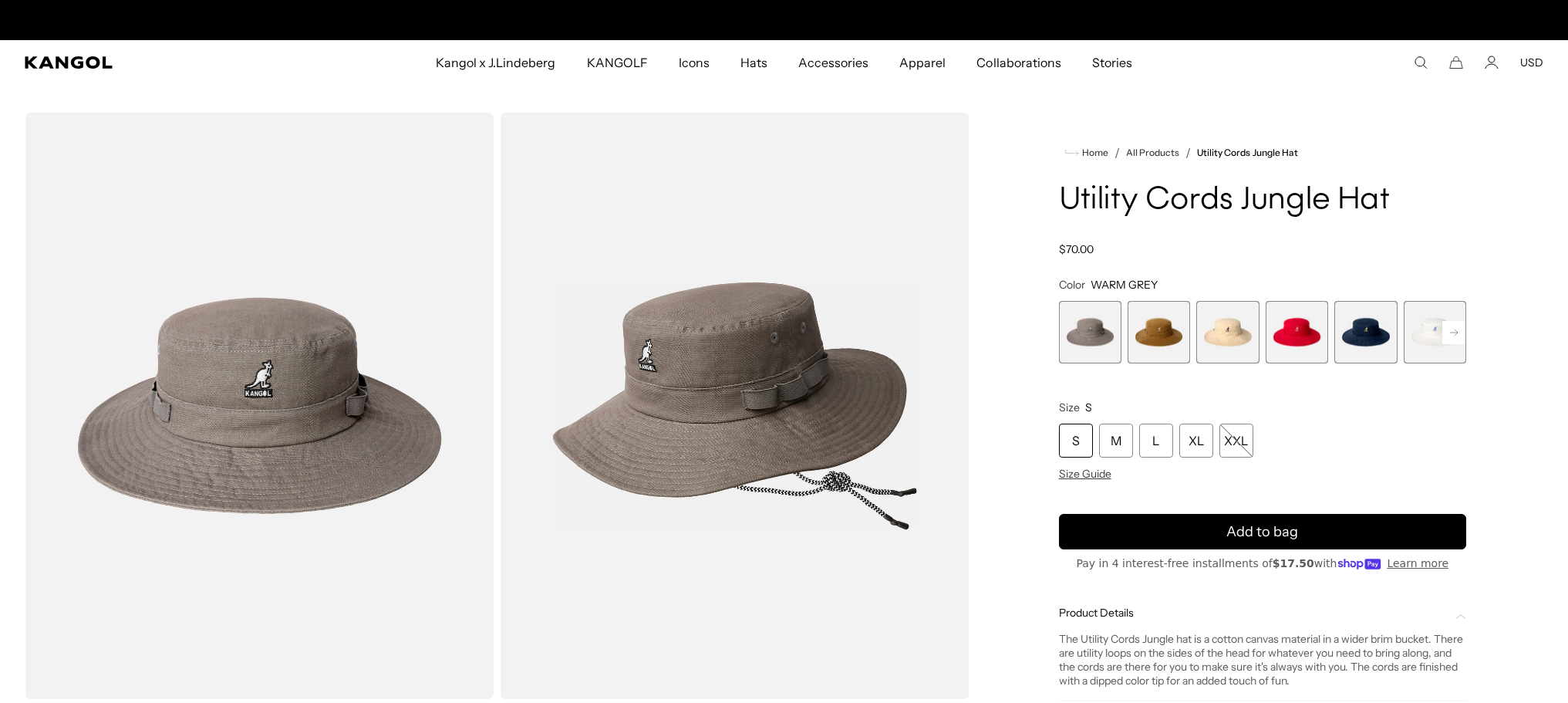
scroll to position [0, 0]
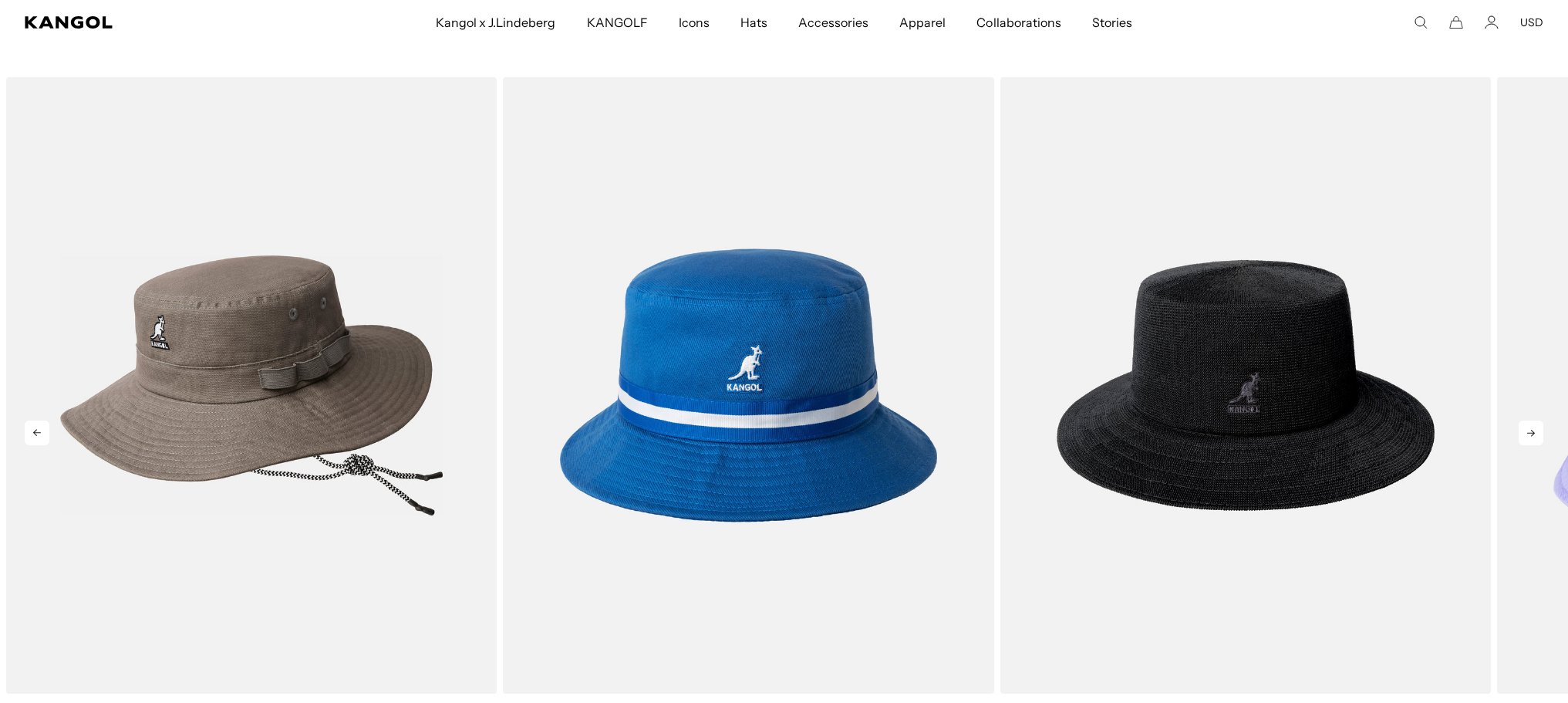
scroll to position [0, 318]
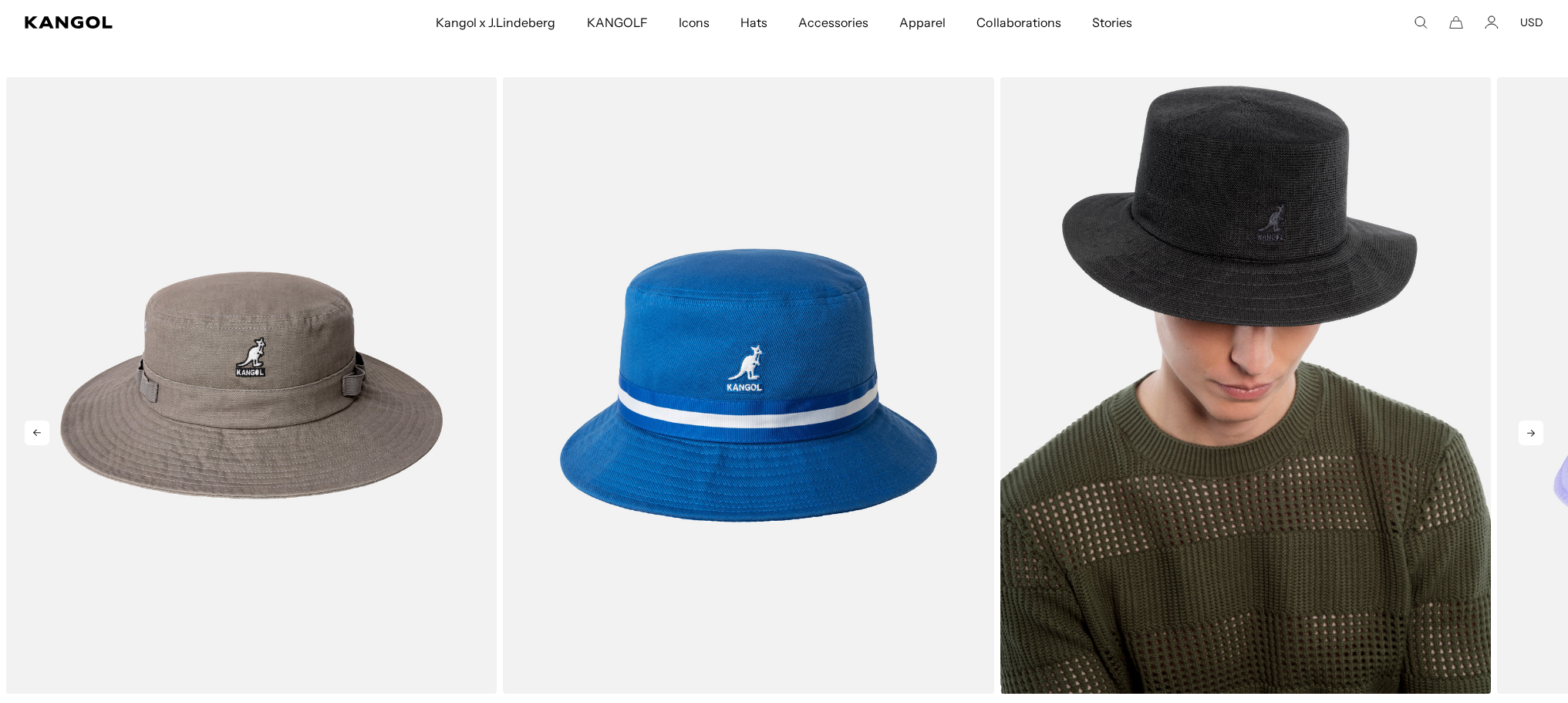
click at [1272, 298] on img "3 of 5" at bounding box center [1245, 385] width 491 height 616
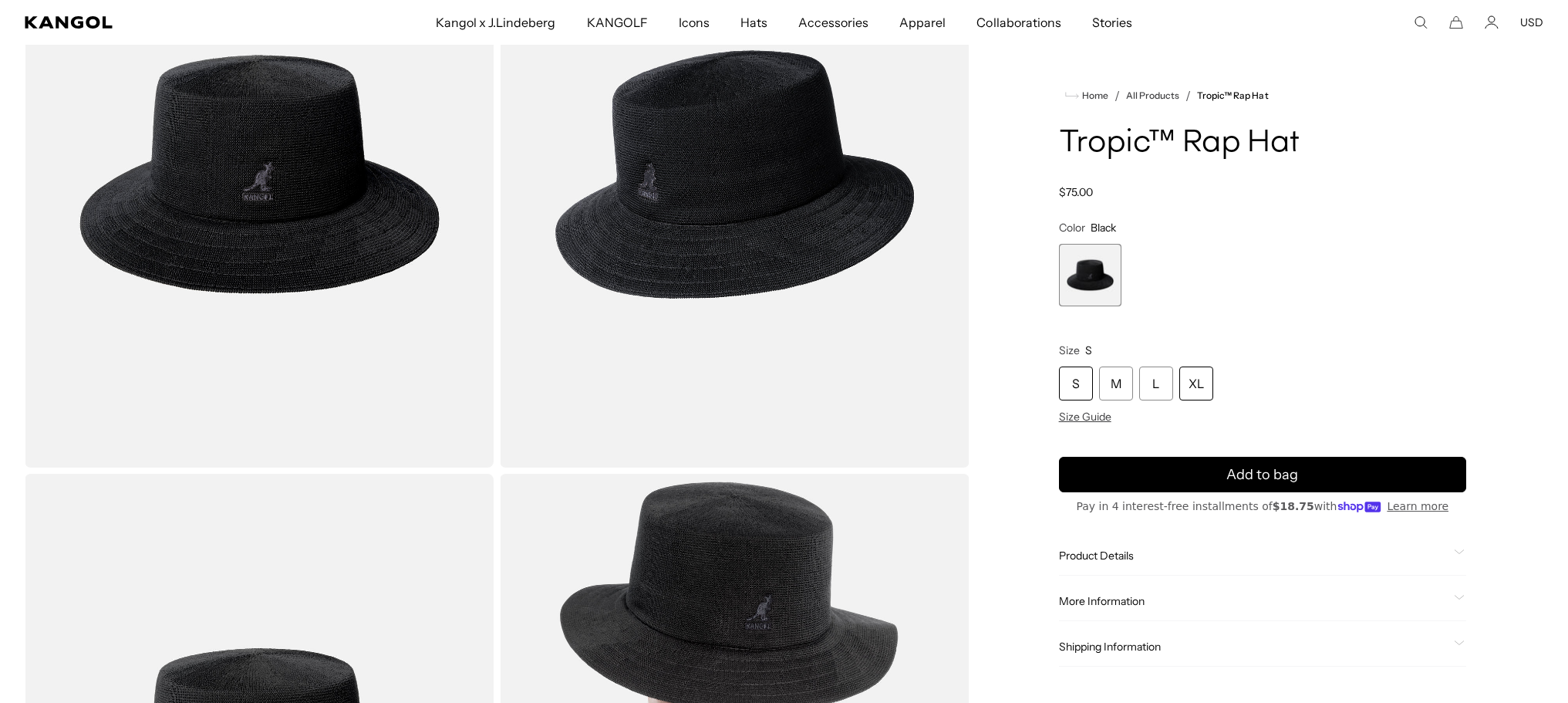
click at [1182, 381] on div "XL" at bounding box center [1196, 383] width 34 height 34
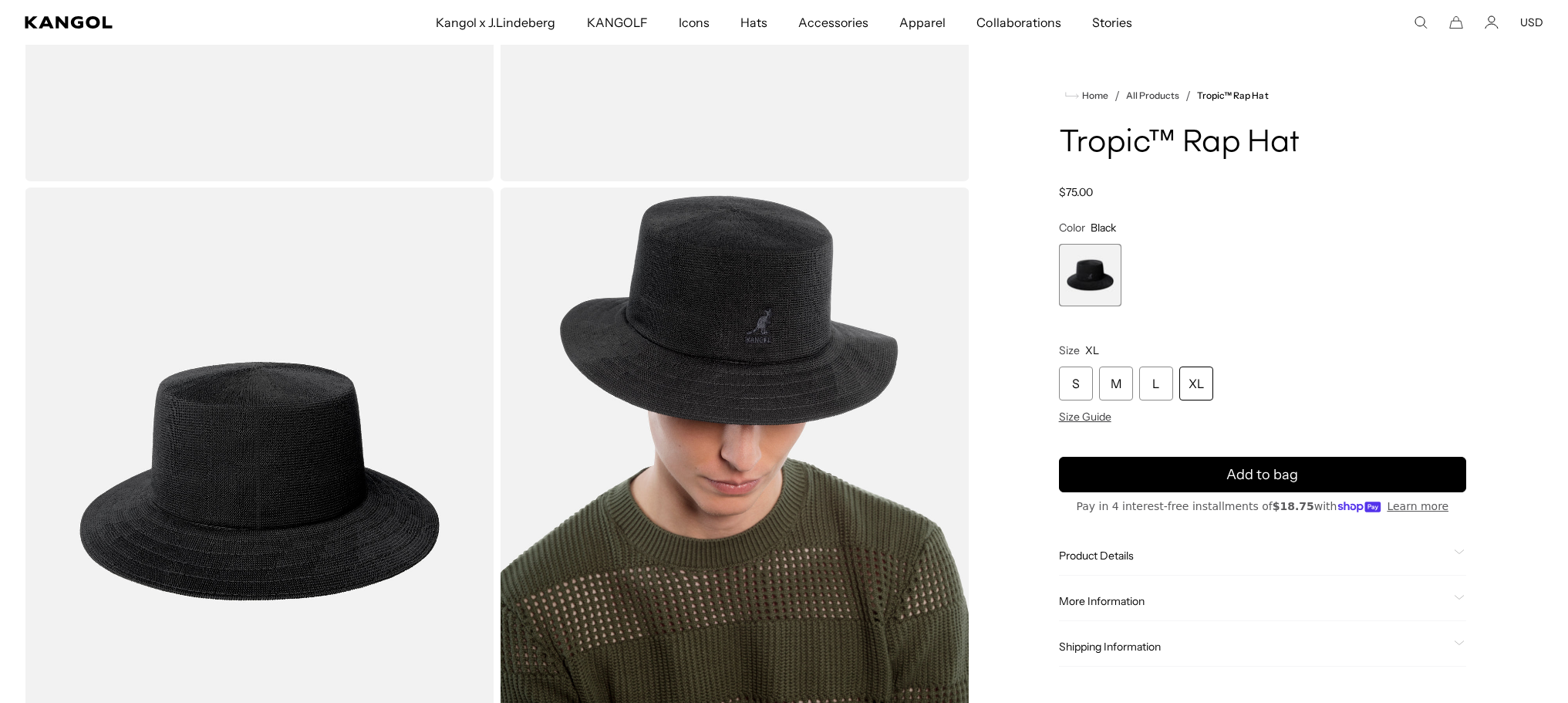
scroll to position [849, 0]
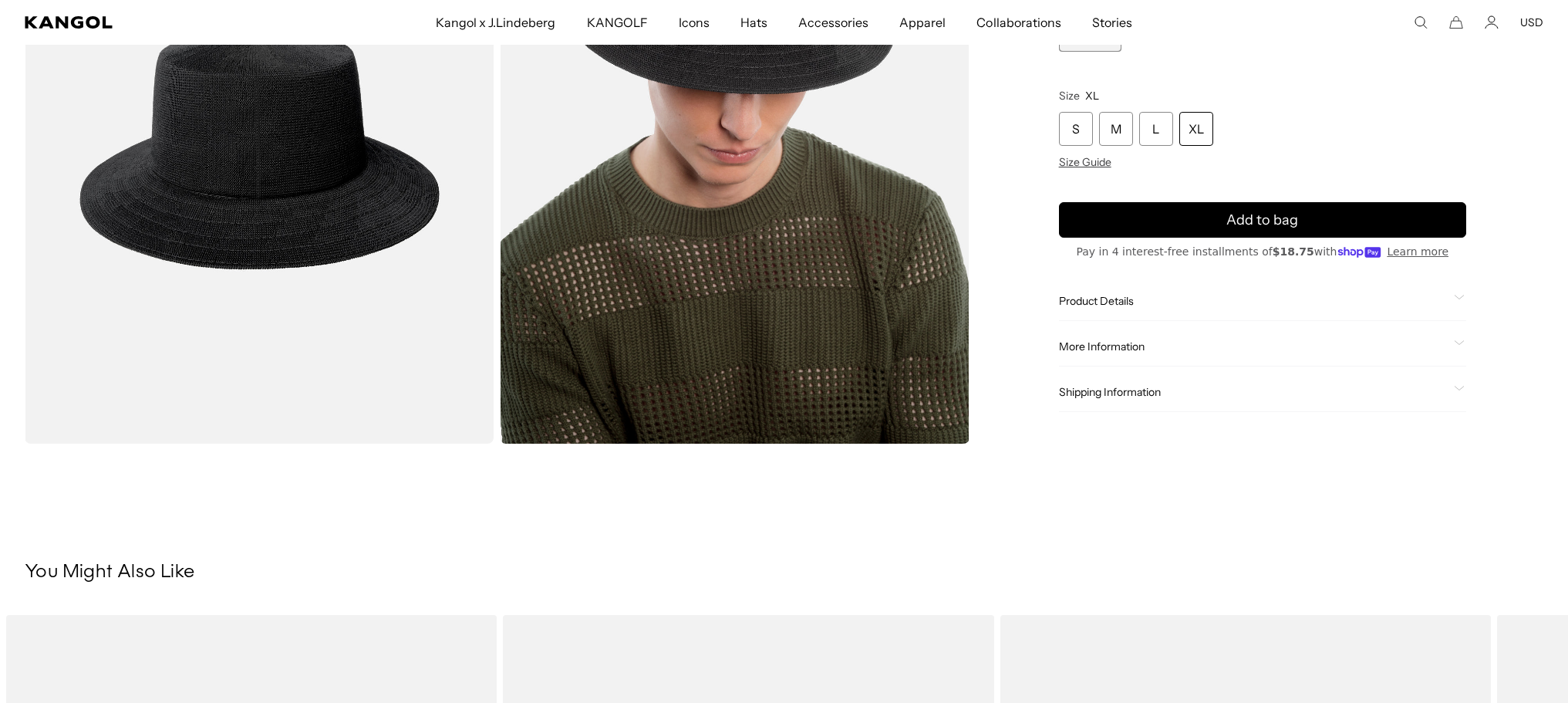
click at [1082, 307] on span "Product Details" at bounding box center [1253, 301] width 389 height 14
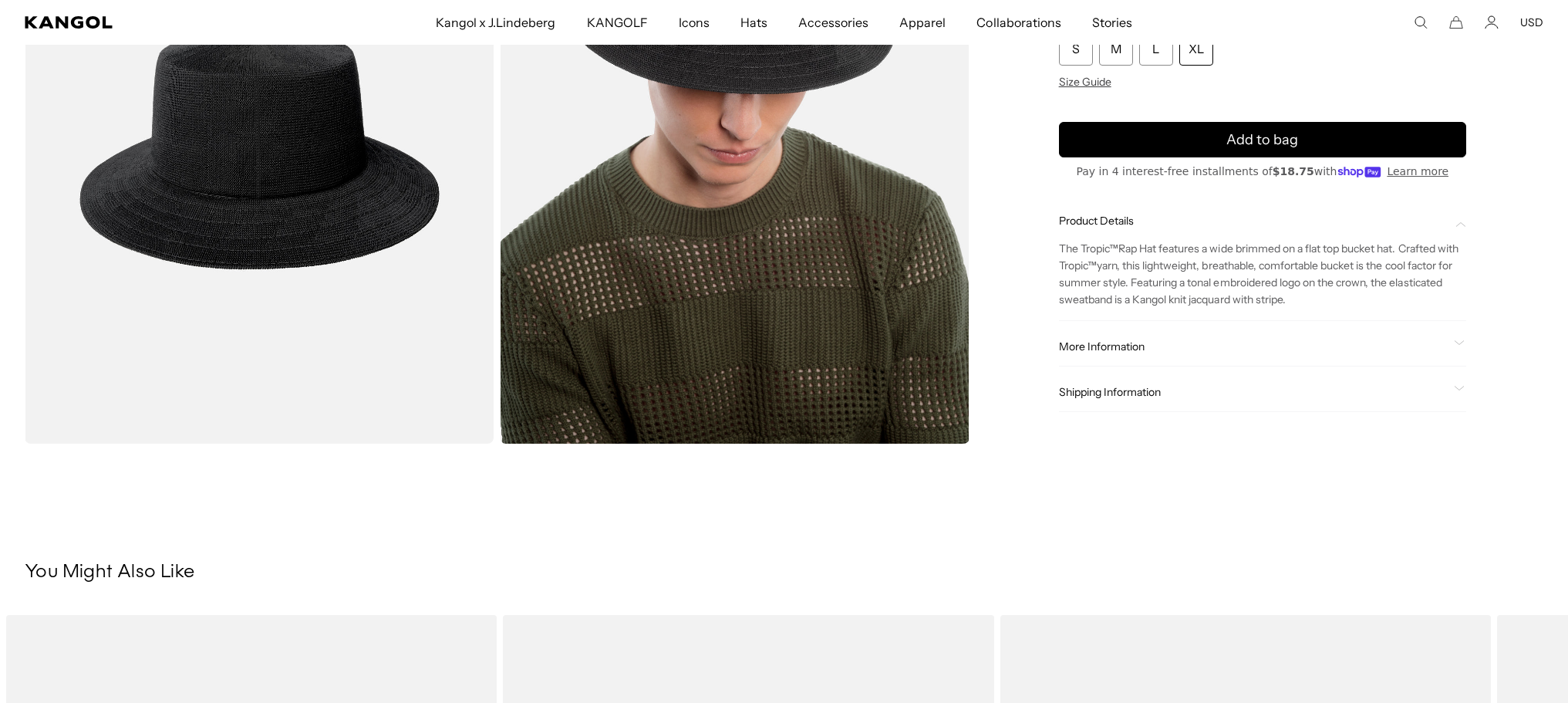
scroll to position [0, 0]
click at [1113, 343] on span "More Information" at bounding box center [1253, 346] width 389 height 14
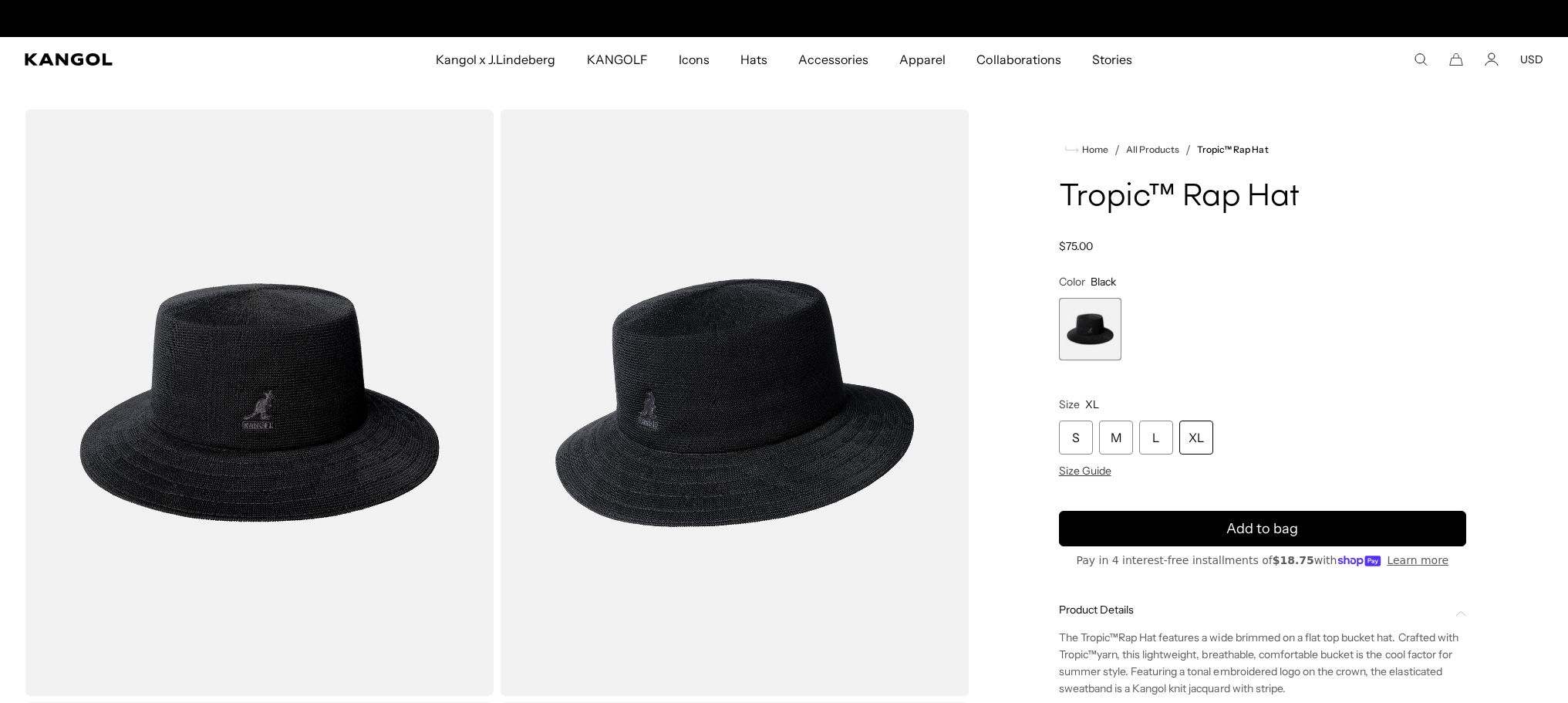
scroll to position [0, 318]
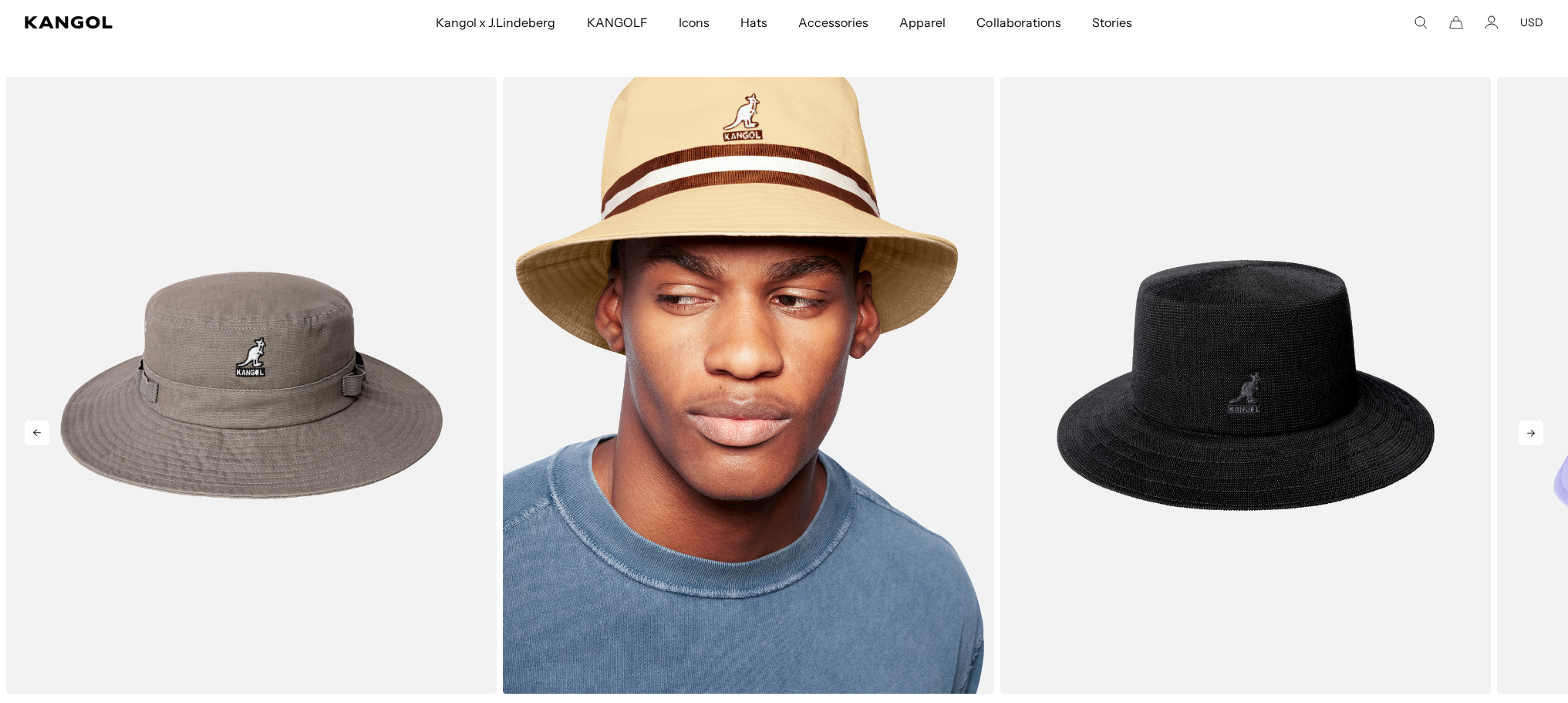
scroll to position [0, 318]
click at [703, 338] on img "2 of 5" at bounding box center [748, 385] width 491 height 616
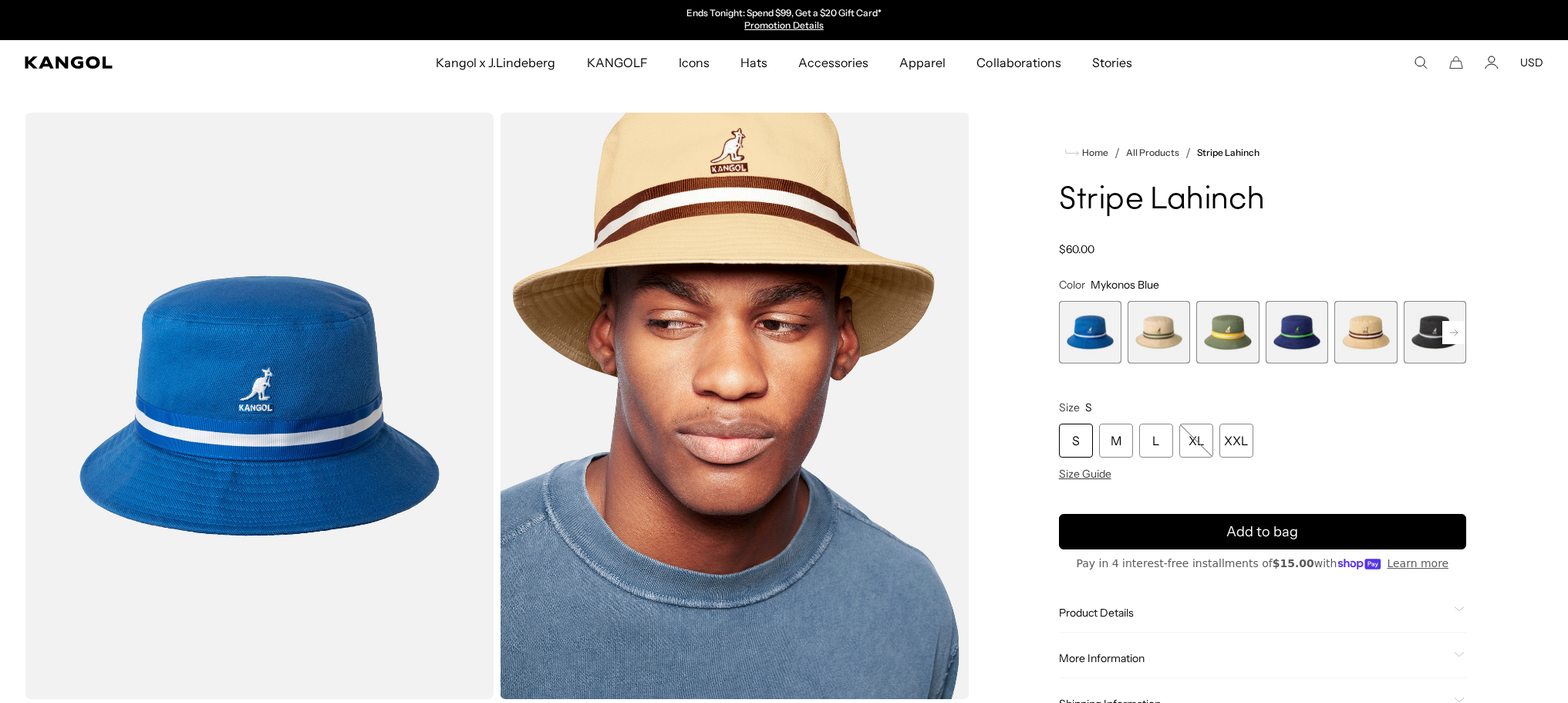
click at [1109, 616] on span "Product Details" at bounding box center [1253, 613] width 389 height 14
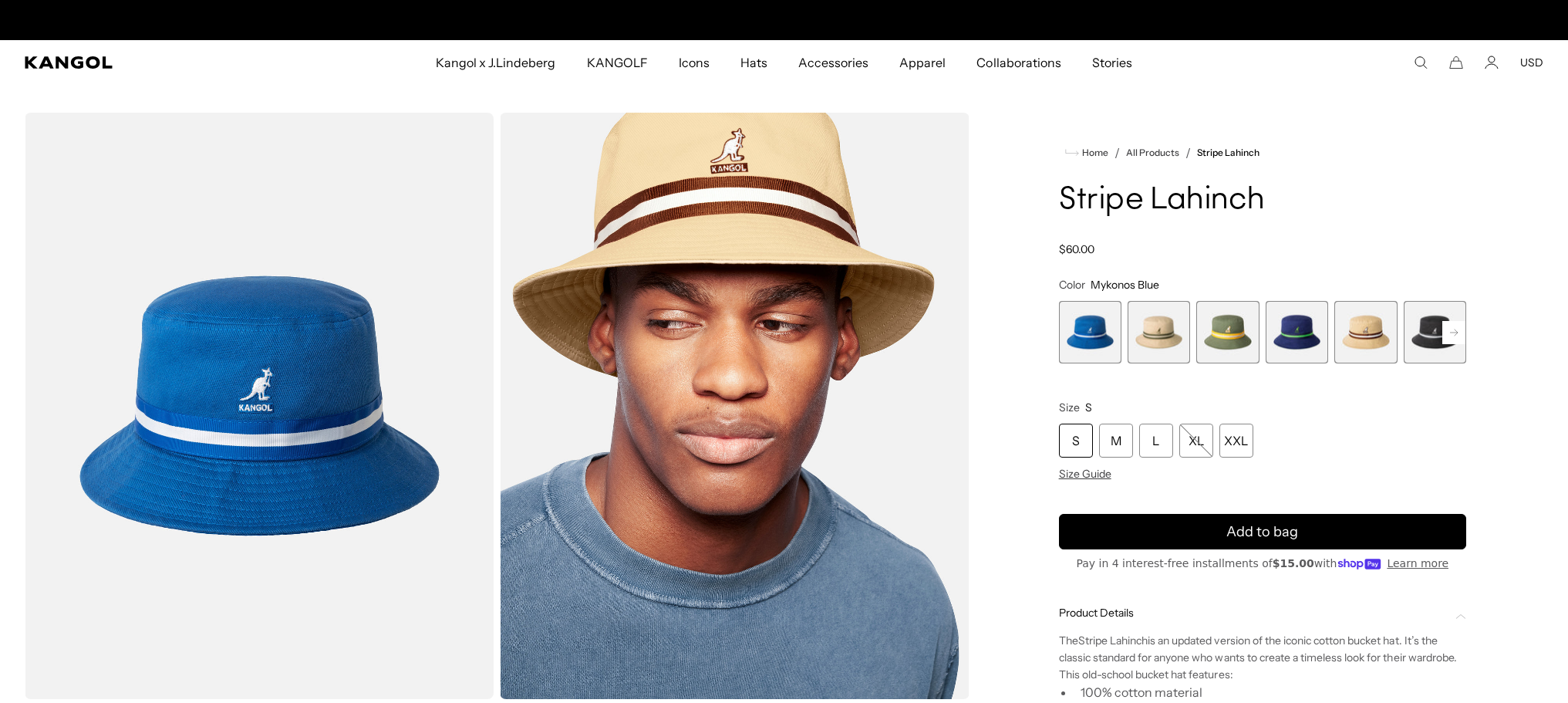
scroll to position [0, 318]
click at [1304, 331] on span "4 of 9" at bounding box center [1297, 333] width 63 height 63
click at [1306, 336] on span "4 of 9" at bounding box center [1297, 333] width 63 height 63
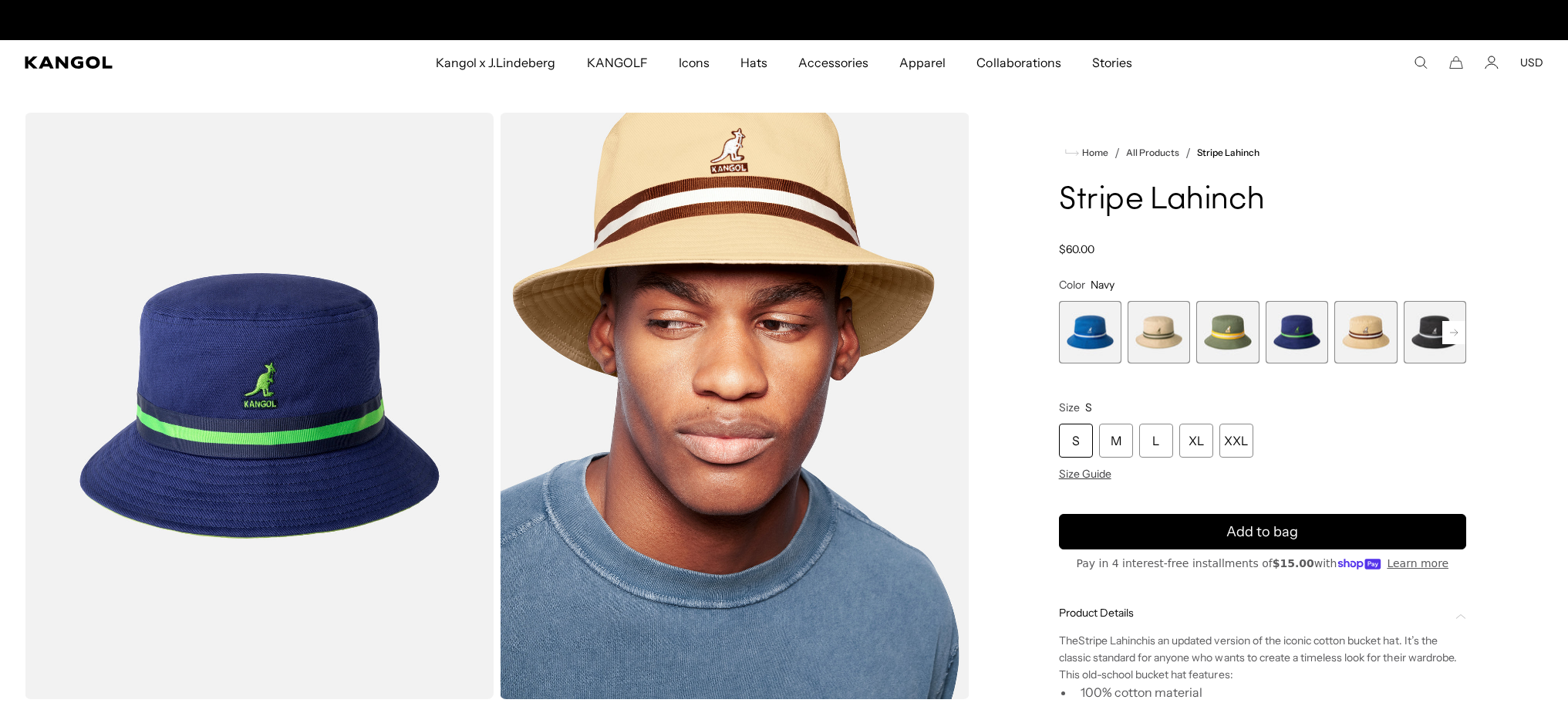
scroll to position [0, 318]
click at [1091, 338] on span "1 of 9" at bounding box center [1090, 333] width 63 height 63
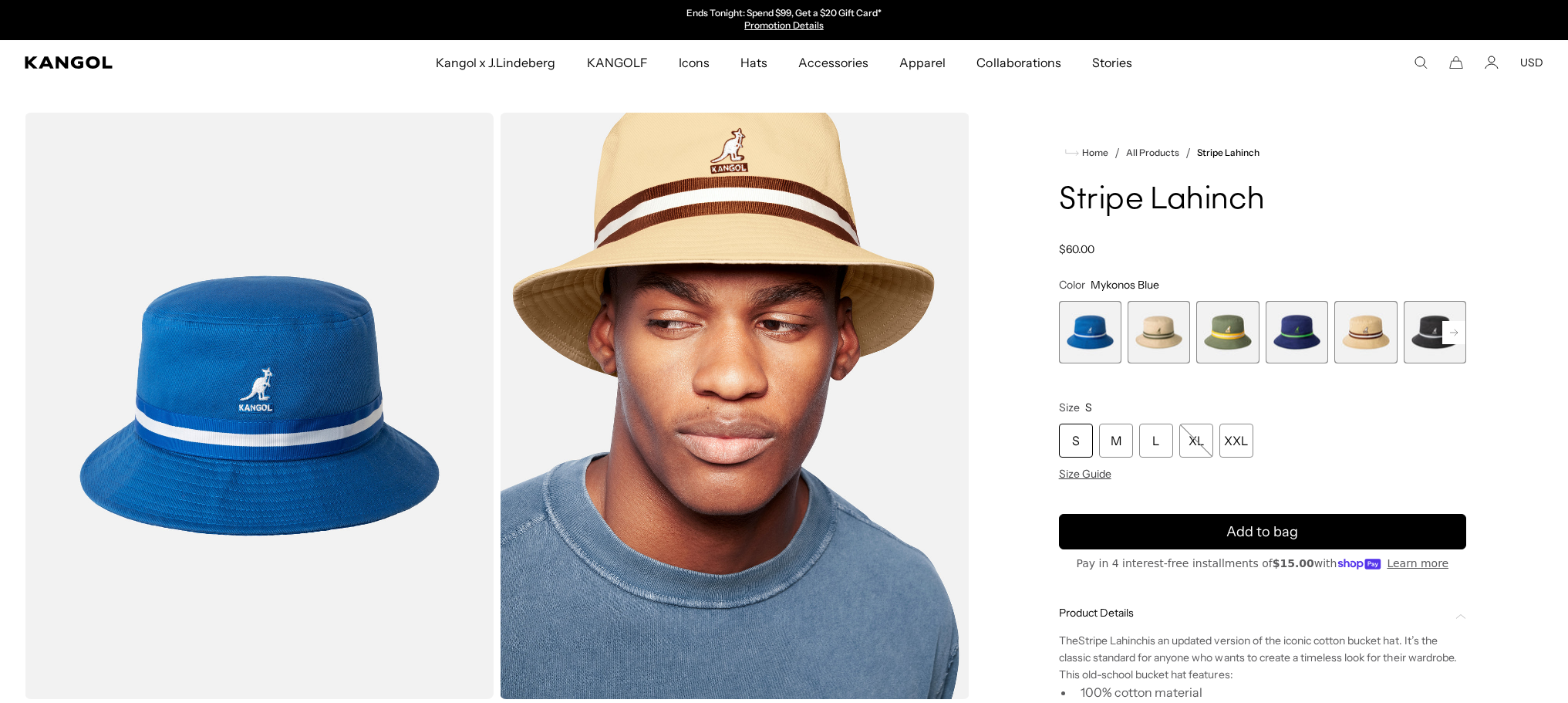
click at [1164, 343] on span "2 of 9" at bounding box center [1159, 333] width 63 height 63
click at [1295, 335] on span "4 of 9" at bounding box center [1297, 333] width 63 height 63
click at [1299, 336] on span "4 of 9" at bounding box center [1297, 333] width 63 height 63
click at [1303, 337] on span "4 of 9" at bounding box center [1297, 333] width 63 height 63
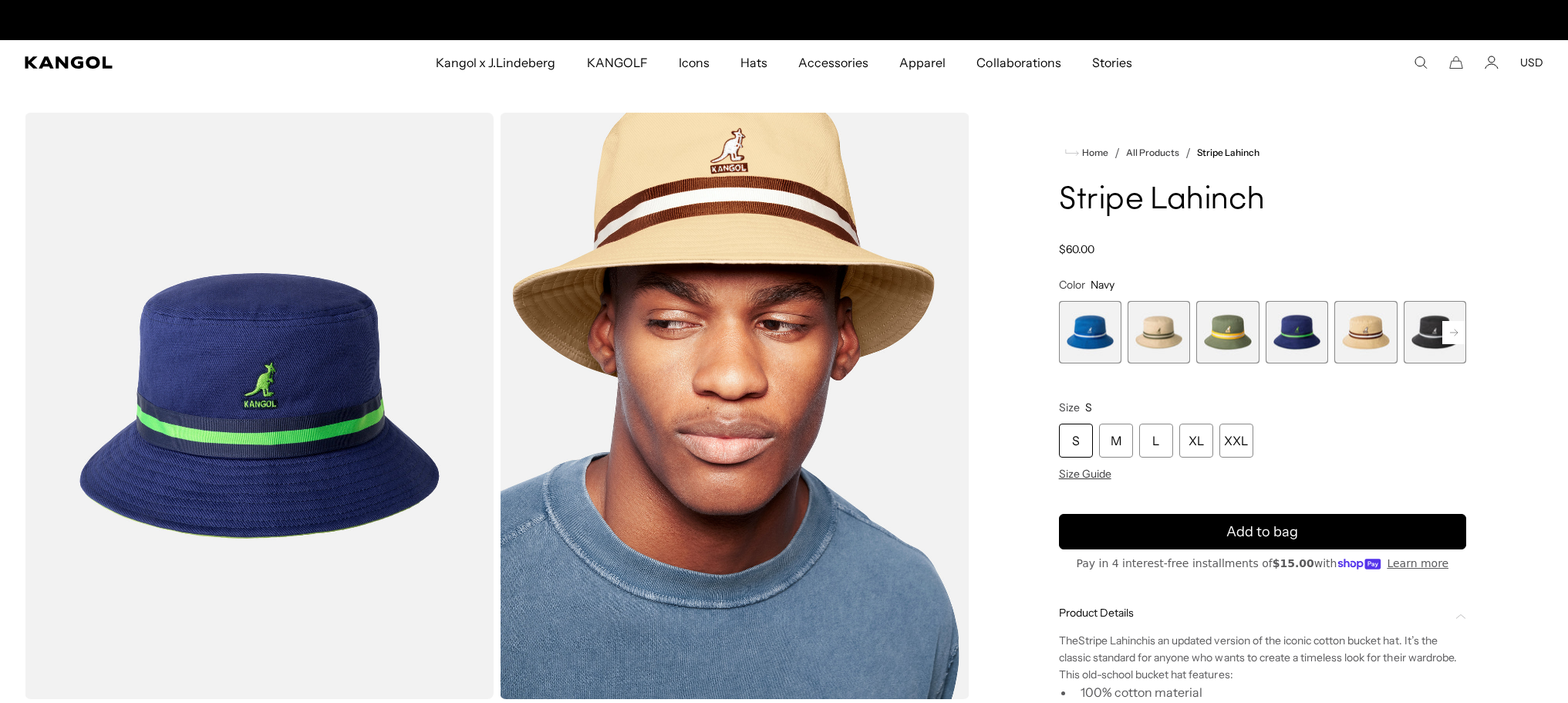
scroll to position [0, 318]
click at [1193, 436] on div "XL" at bounding box center [1196, 440] width 34 height 34
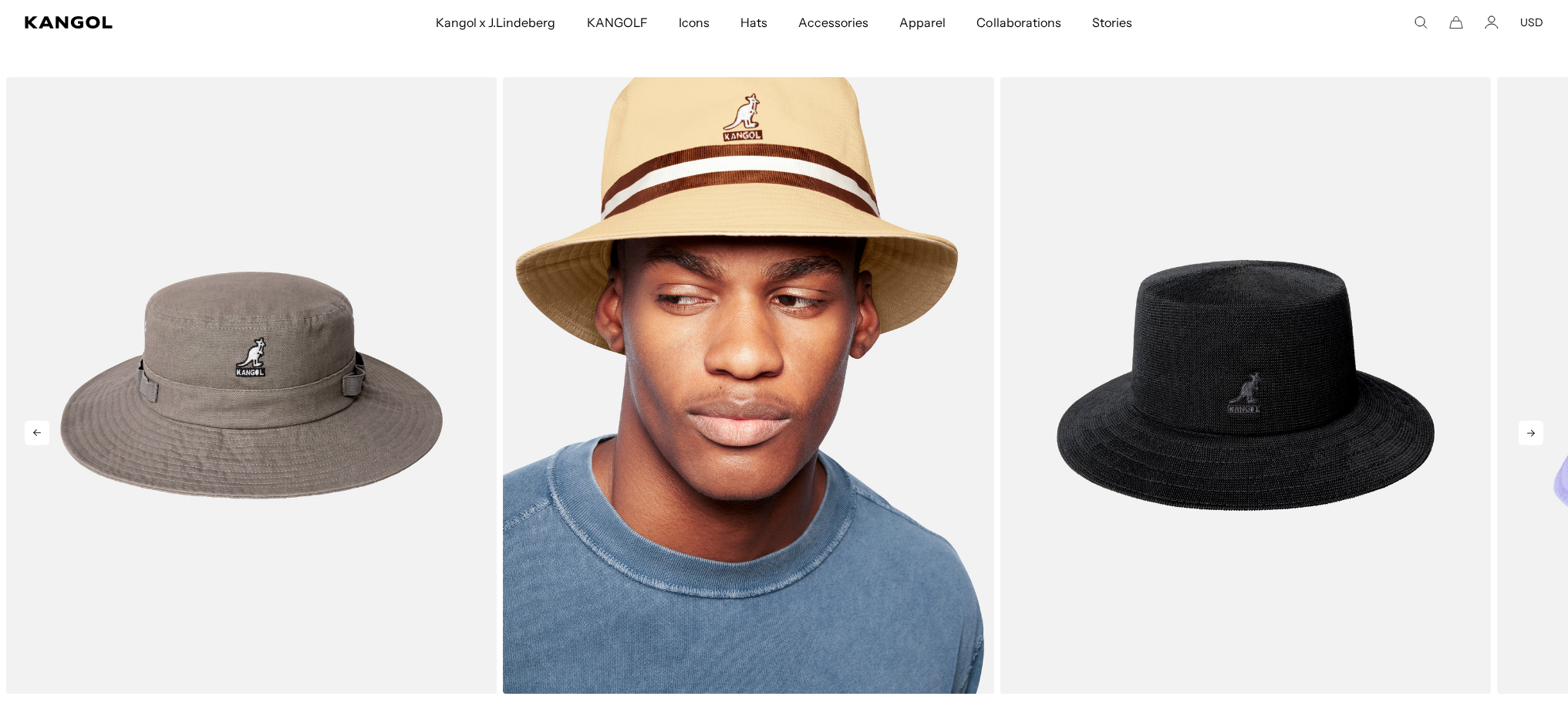
scroll to position [0, 318]
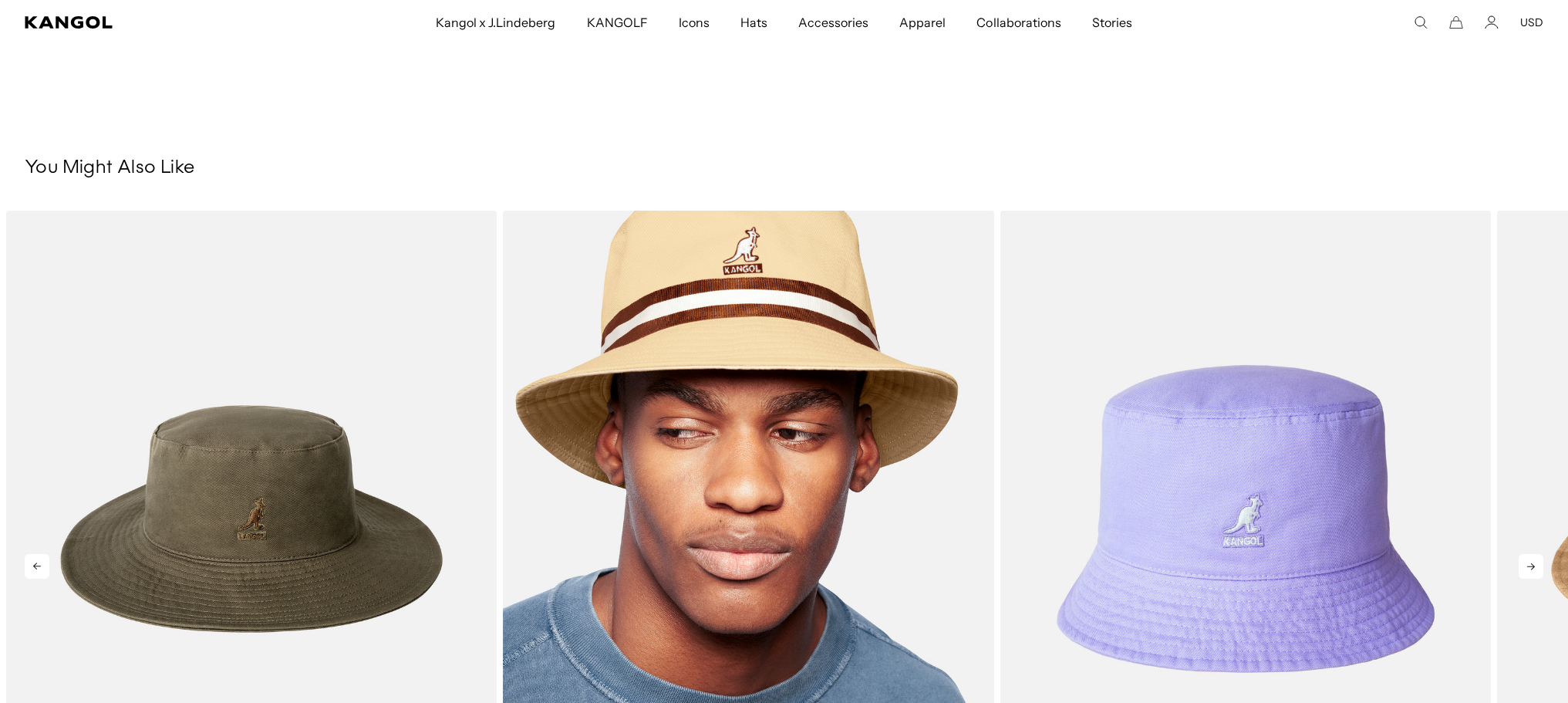
scroll to position [695, 0]
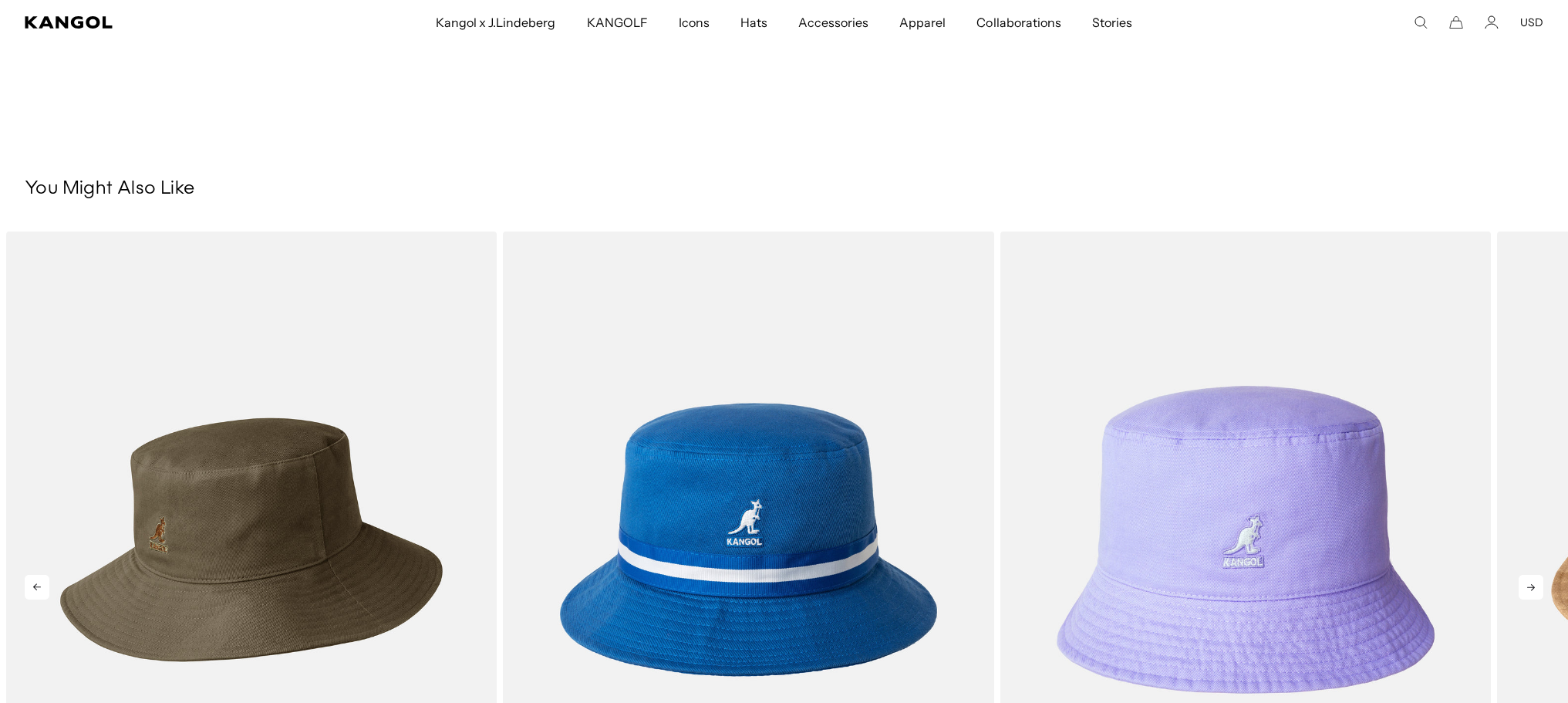
click at [271, 498] on img "1 of 5" at bounding box center [251, 539] width 491 height 616
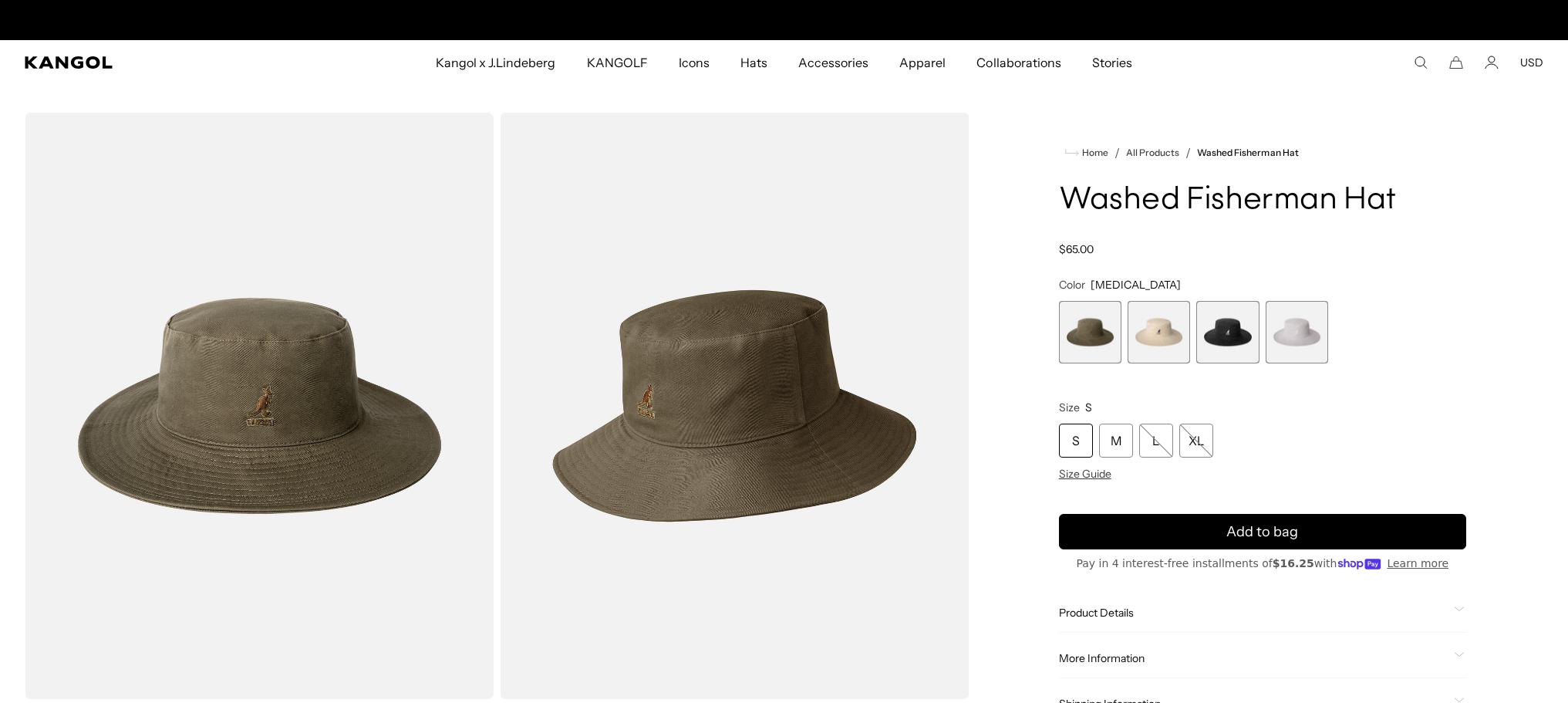
click at [331, 407] on img "Gallery Viewer" at bounding box center [259, 405] width 469 height 587
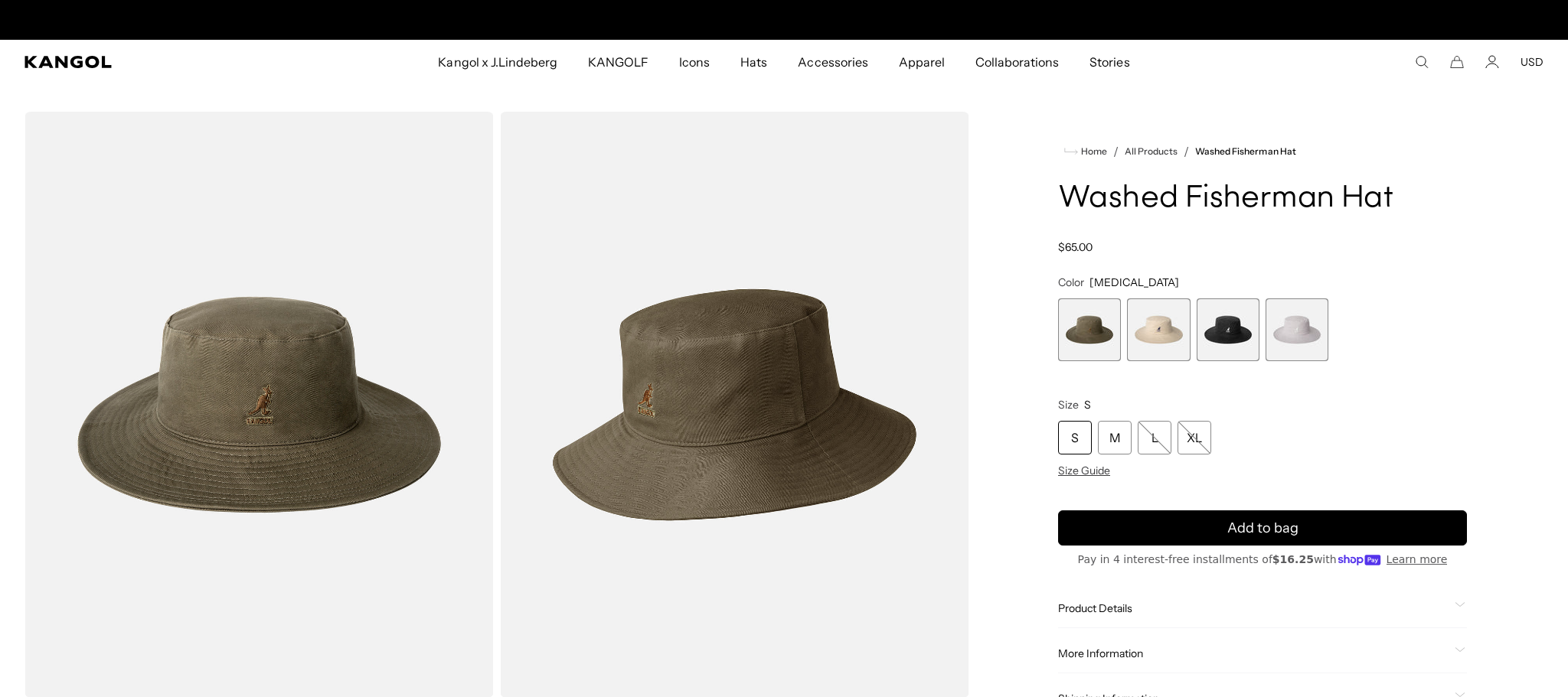
scroll to position [0, 315]
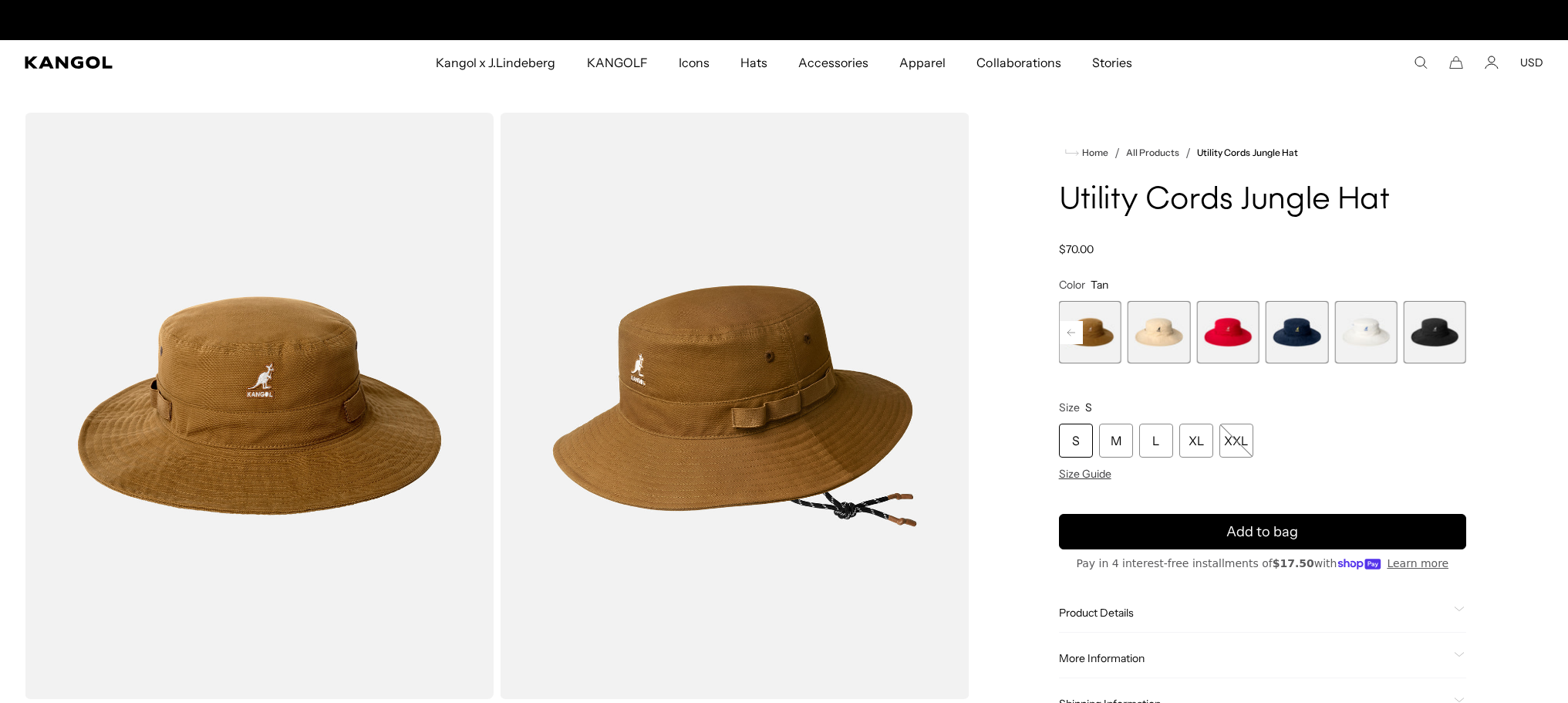
scroll to position [0, 318]
drag, startPoint x: 1498, startPoint y: 571, endPoint x: 1476, endPoint y: 549, distance: 31.1
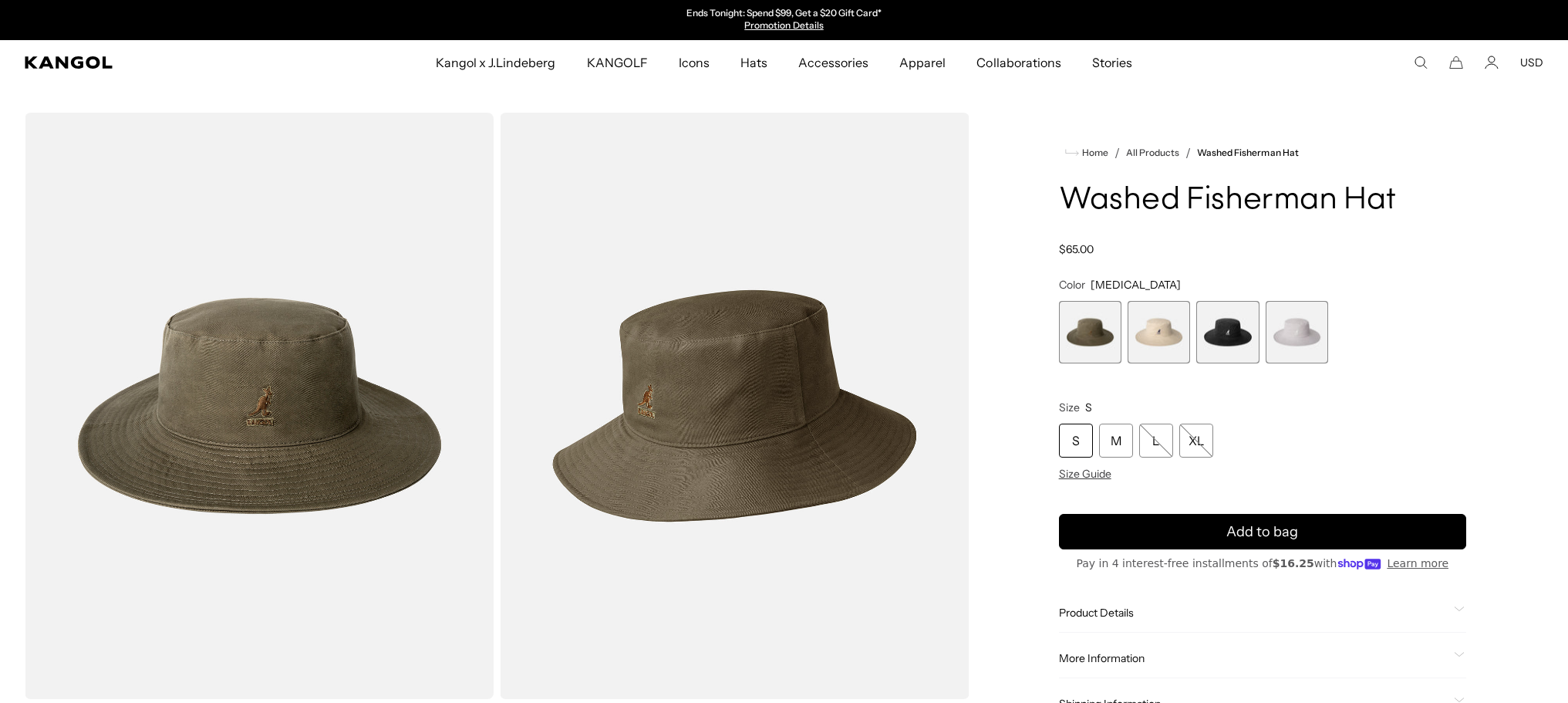
drag, startPoint x: 1222, startPoint y: 337, endPoint x: 1220, endPoint y: 354, distance: 17.1
click at [1221, 339] on span "3 of 4" at bounding box center [1227, 333] width 63 height 63
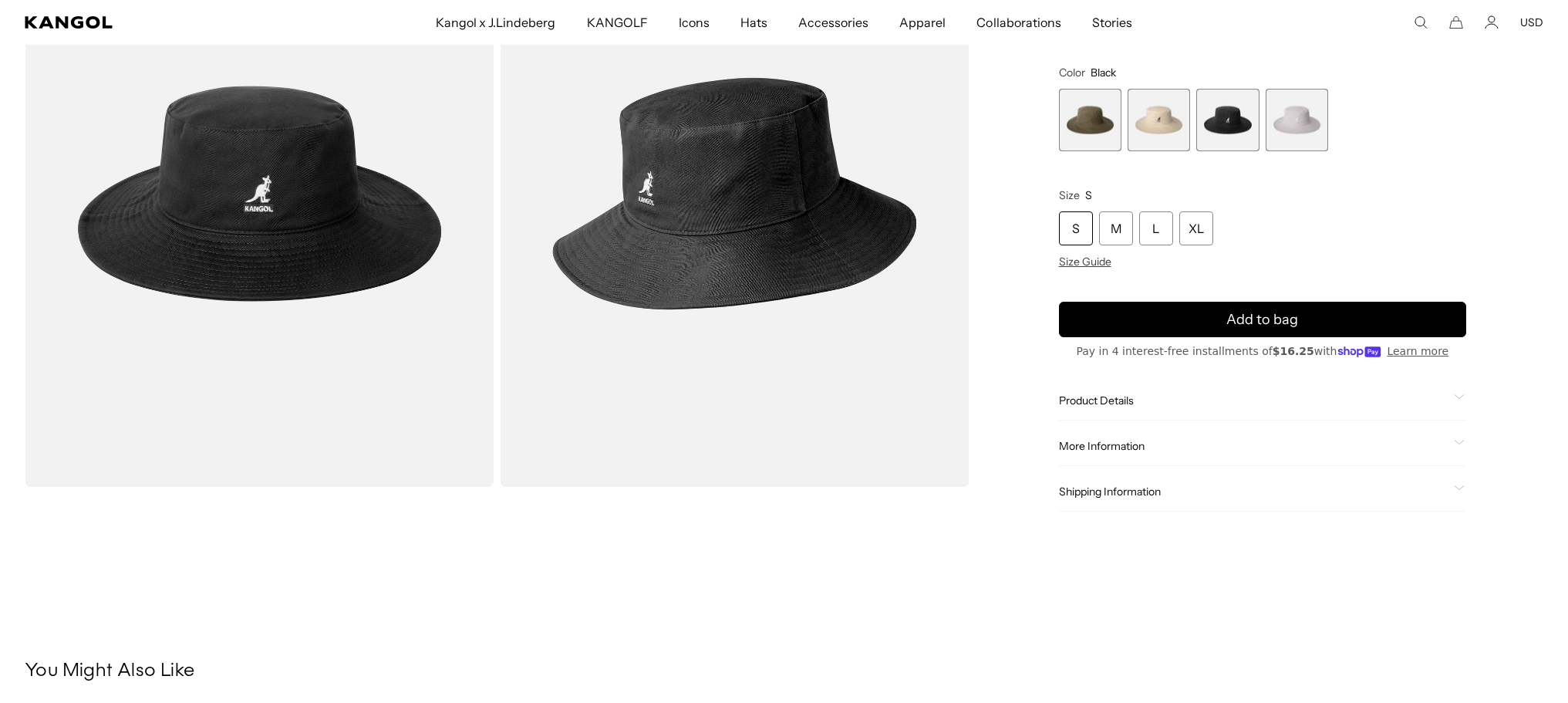
scroll to position [231, 0]
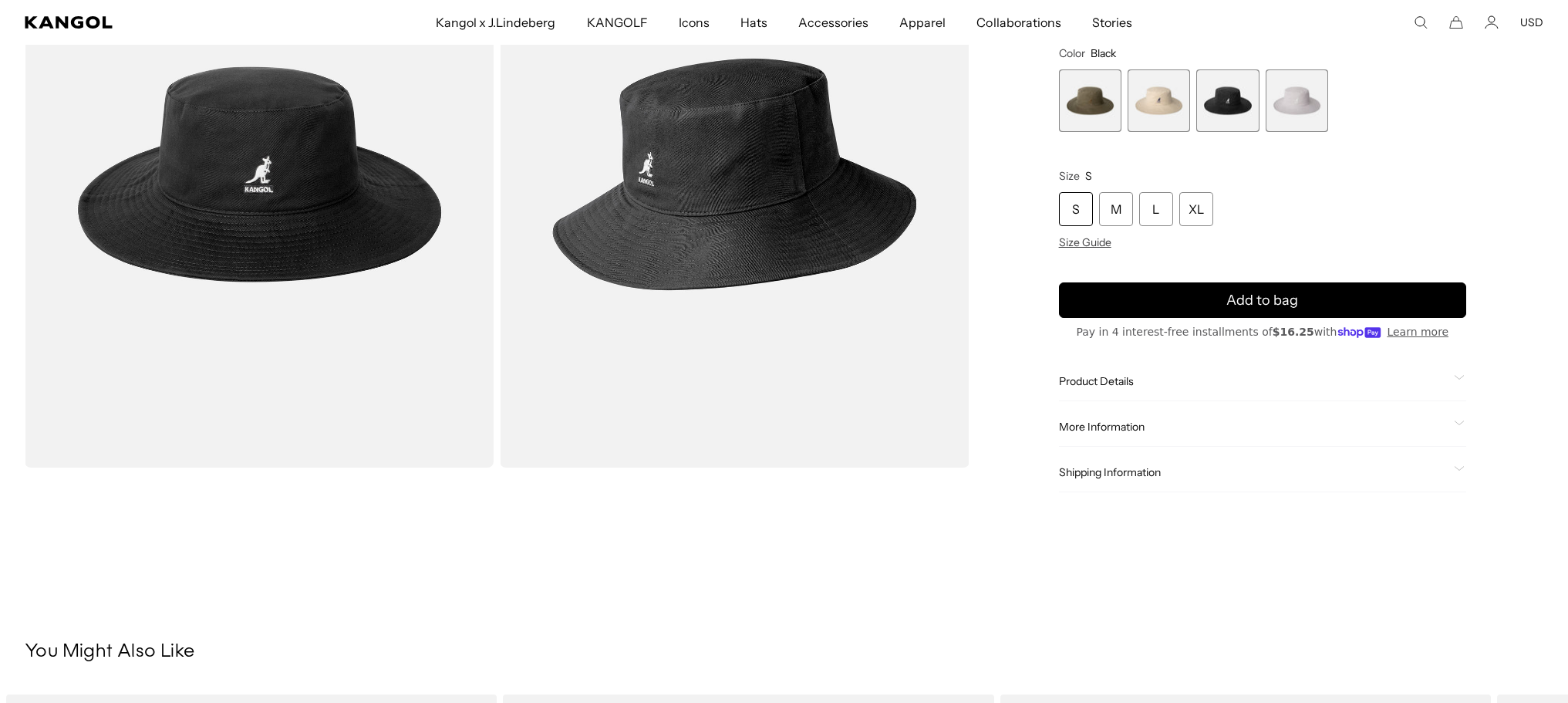
click at [1123, 378] on span "Product Details" at bounding box center [1253, 381] width 389 height 14
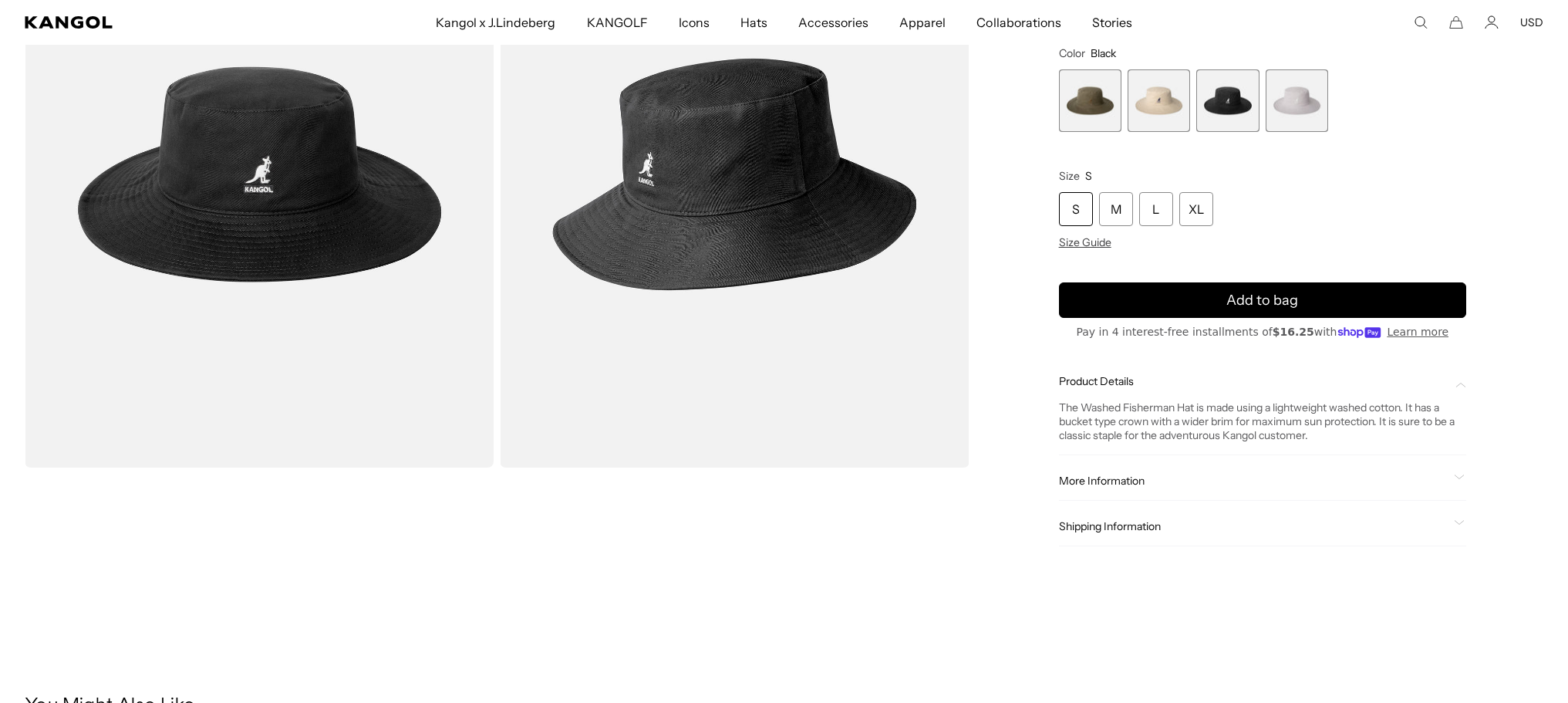
scroll to position [0, 0]
click at [1107, 476] on span "More Information" at bounding box center [1253, 480] width 389 height 14
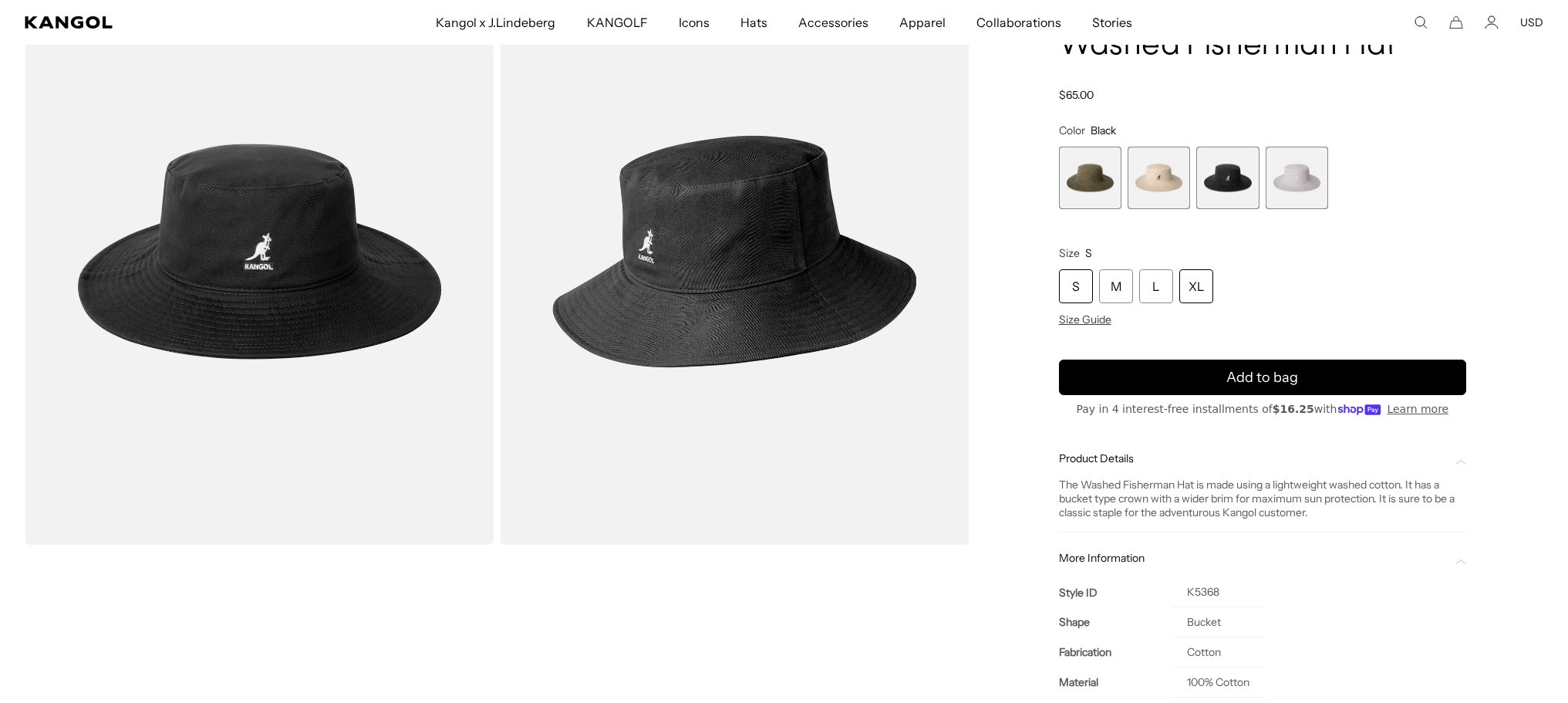
drag, startPoint x: 1200, startPoint y: 288, endPoint x: 1225, endPoint y: 306, distance: 30.8
click at [1200, 289] on div "XL" at bounding box center [1196, 286] width 34 height 34
